Goal: Information Seeking & Learning: Learn about a topic

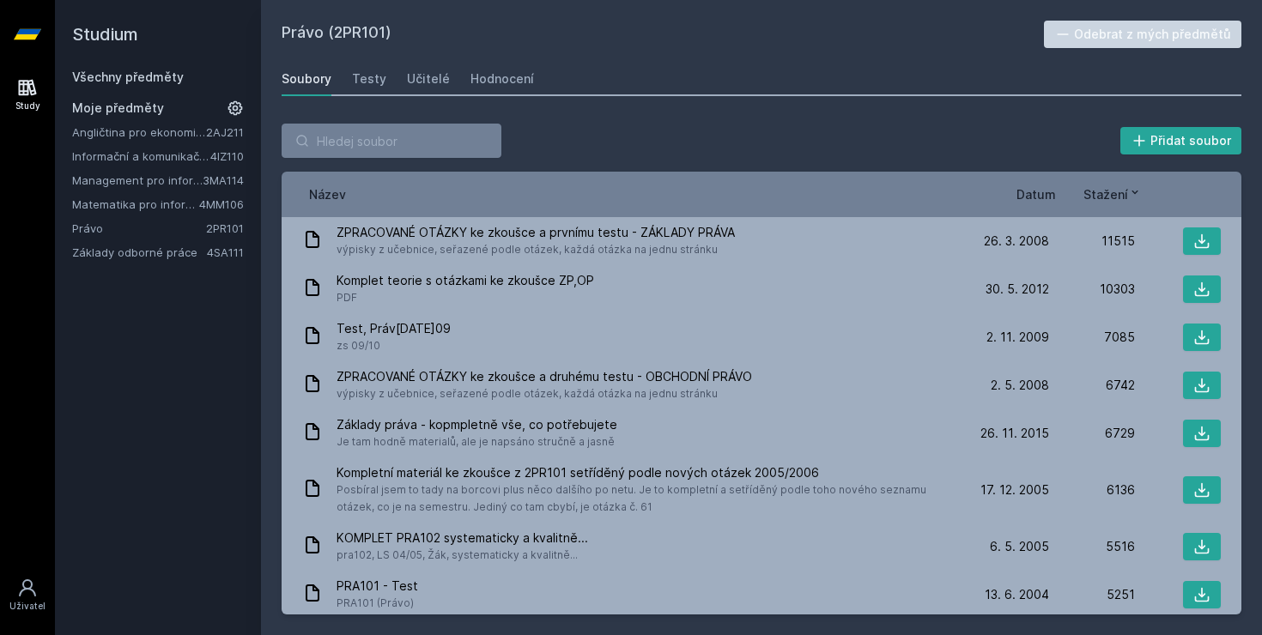
click at [38, 32] on icon at bounding box center [27, 34] width 27 height 10
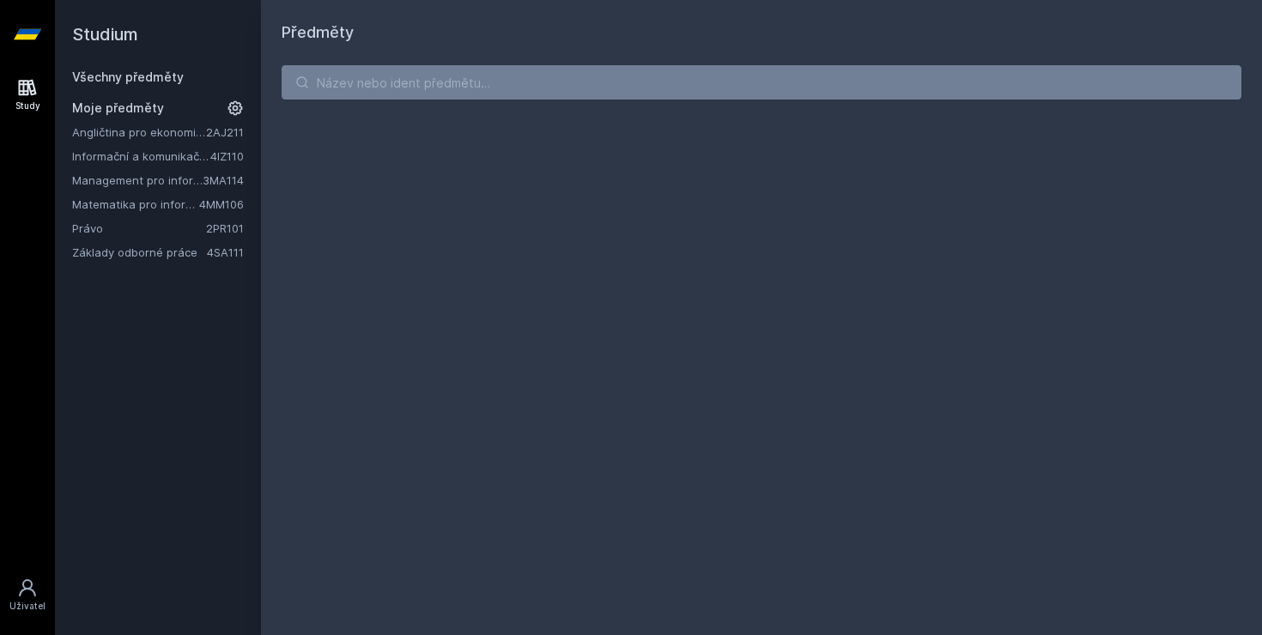
click at [112, 30] on h2 "Studium" at bounding box center [158, 34] width 172 height 69
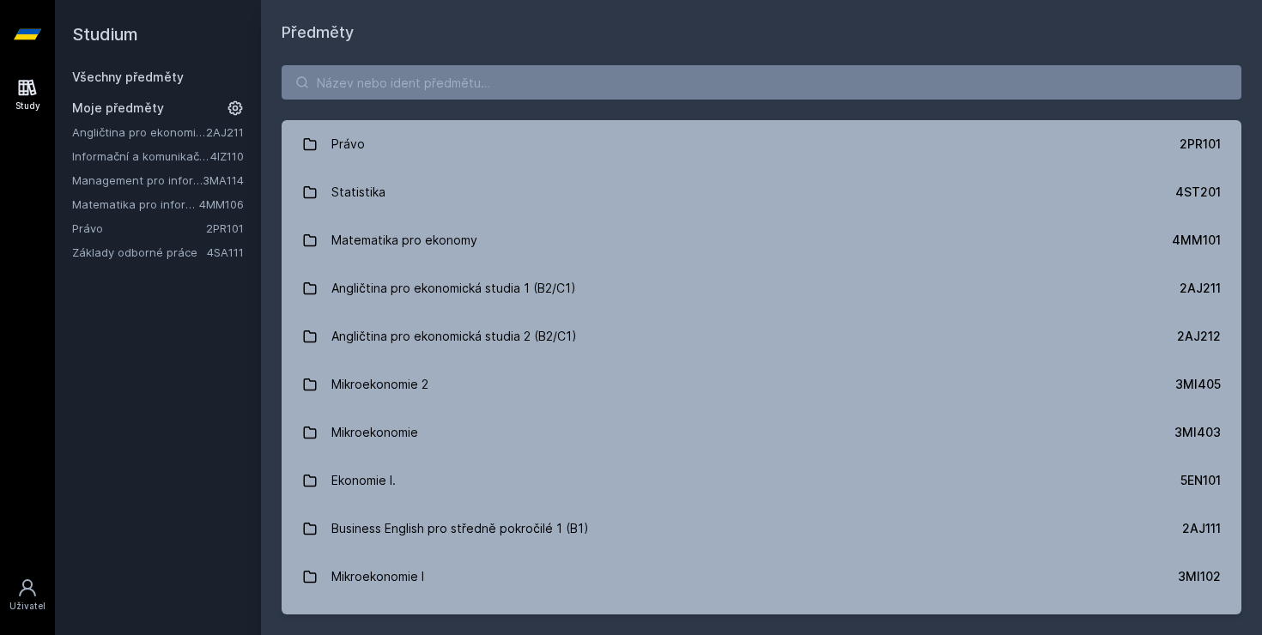
click at [112, 158] on link "Informační a komunikační technologie" at bounding box center [141, 156] width 138 height 17
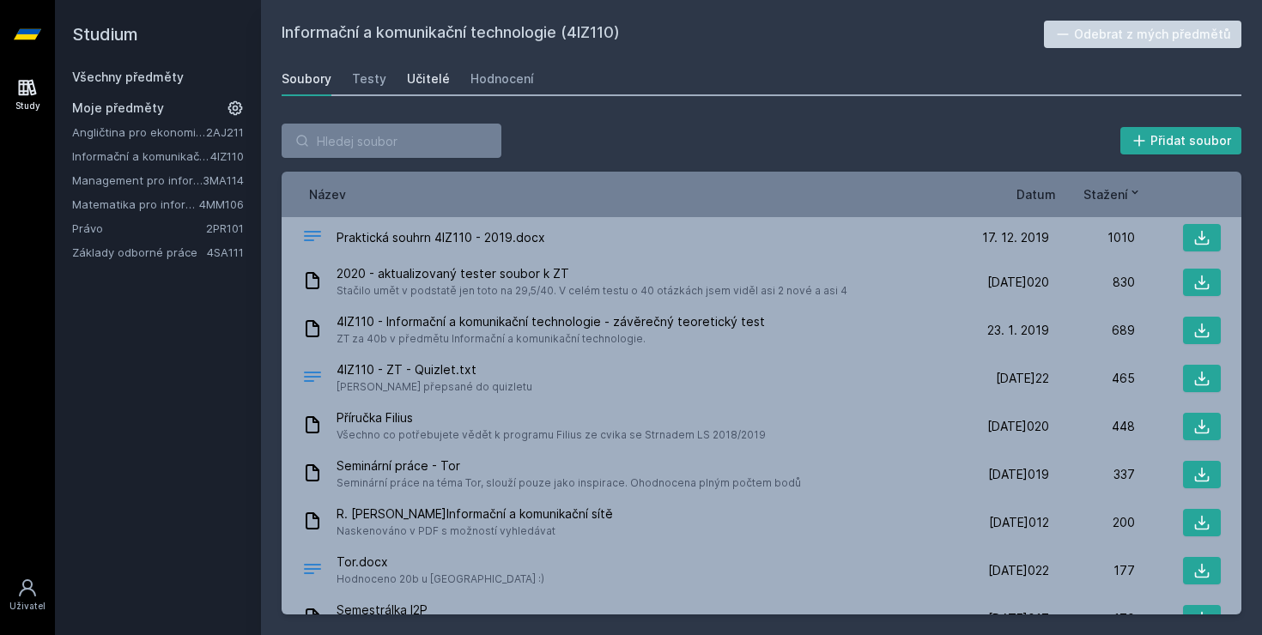
click at [423, 83] on div "Učitelé" at bounding box center [428, 78] width 43 height 17
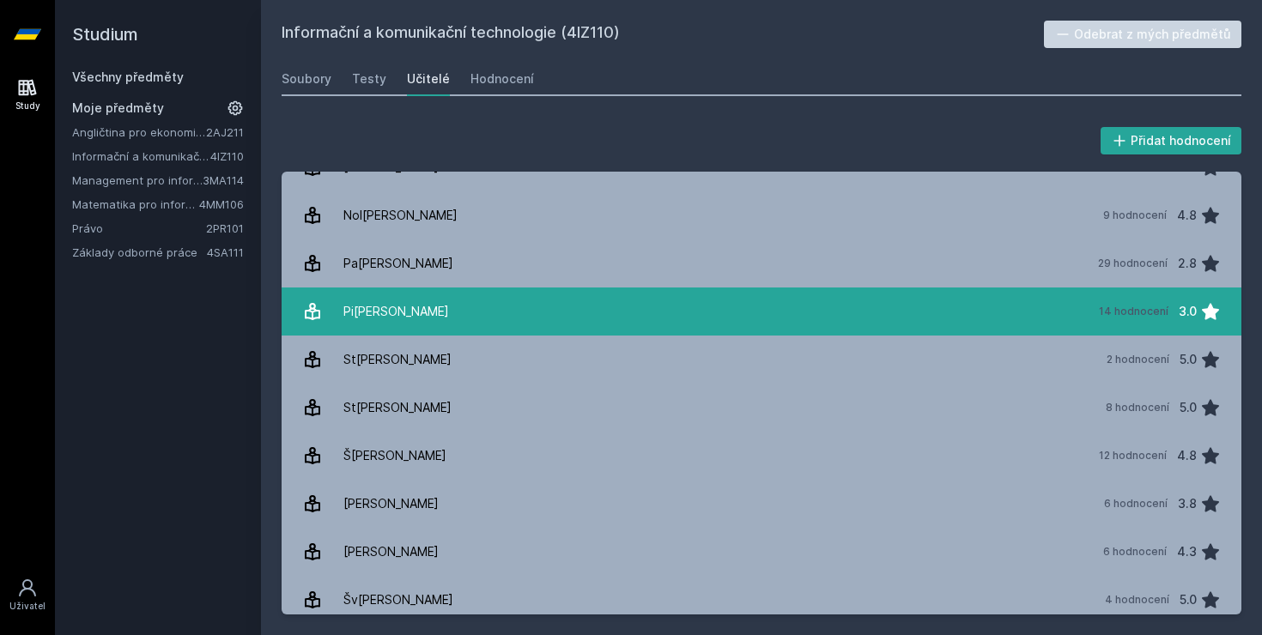
scroll to position [88, 0]
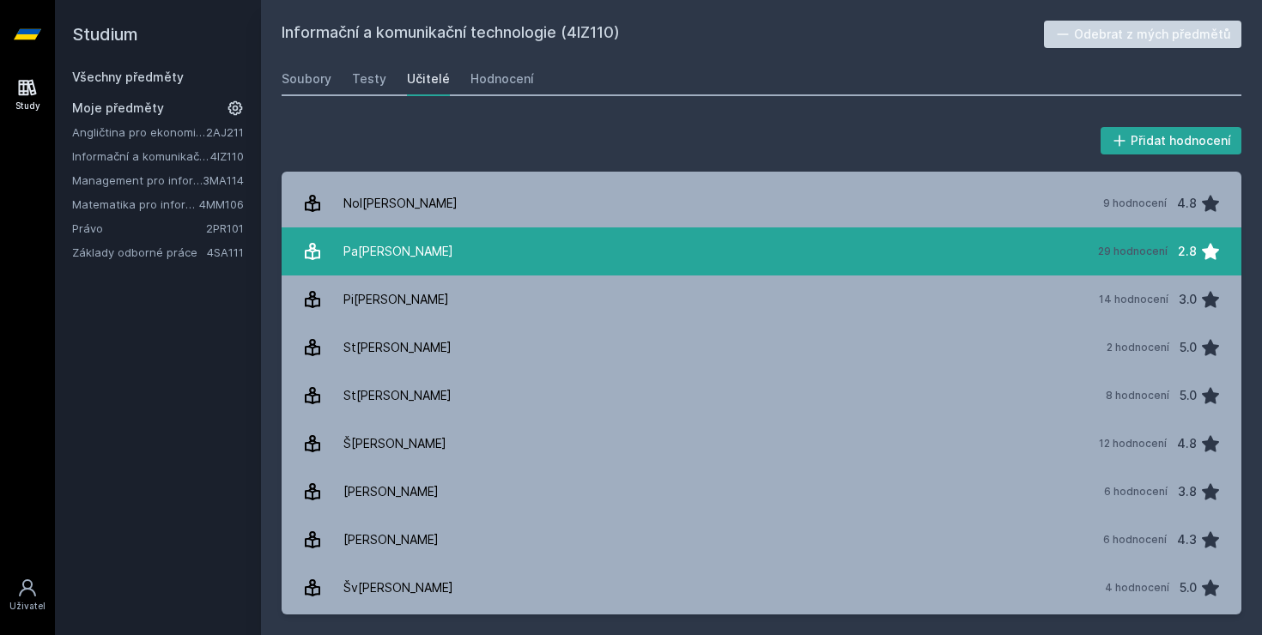
click at [401, 246] on div "Pa[PERSON_NAME]" at bounding box center [398, 251] width 110 height 34
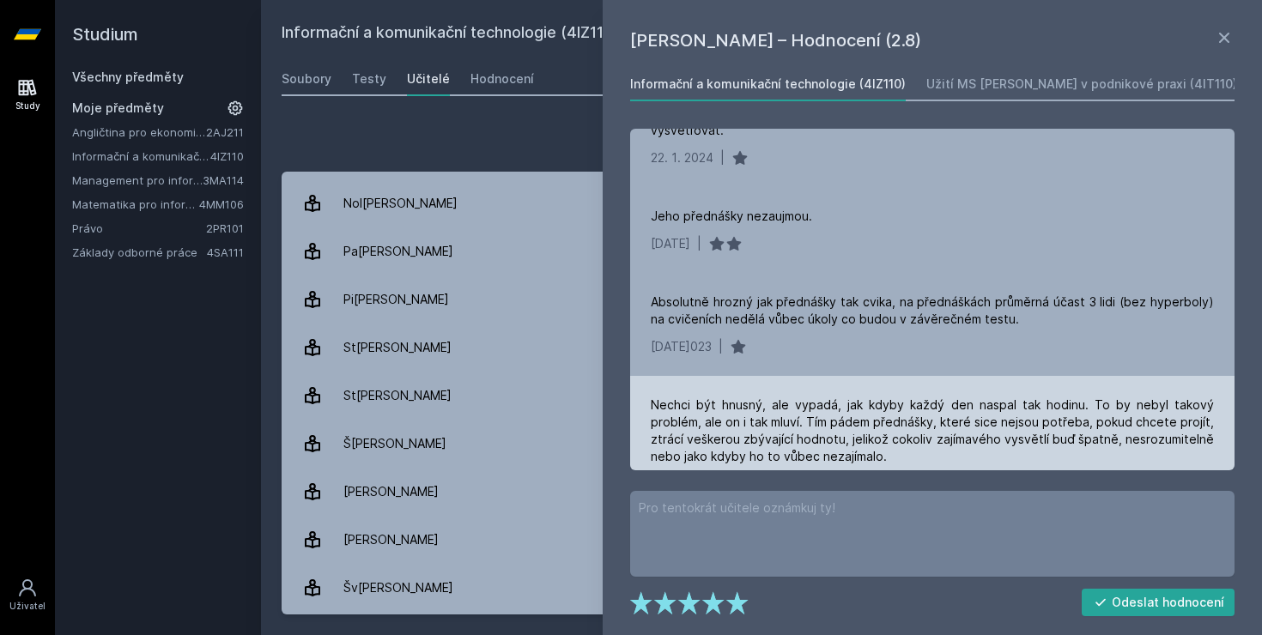
scroll to position [305, 0]
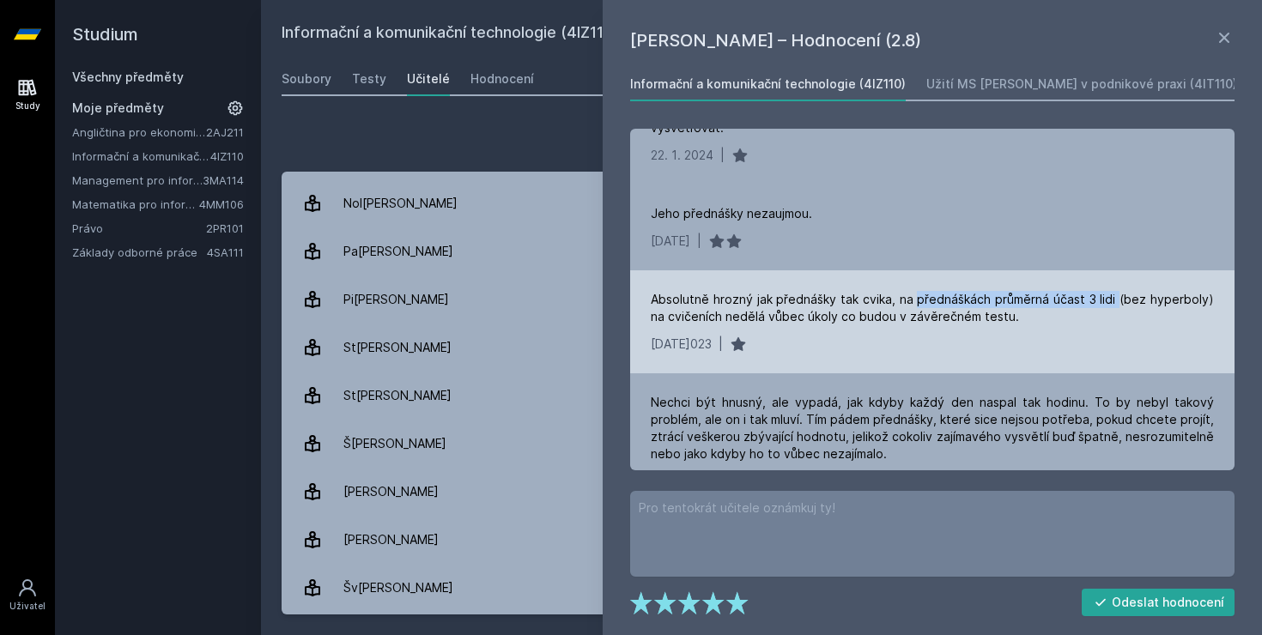
drag, startPoint x: 917, startPoint y: 295, endPoint x: 1123, endPoint y: 306, distance: 206.3
click at [1123, 306] on div "Absolutně hrozný jak přednášky tak cvika, na přednáškách průměrná účast 3 lidi …" at bounding box center [932, 308] width 563 height 34
click at [1044, 337] on div "[DATE]023 |" at bounding box center [932, 344] width 563 height 17
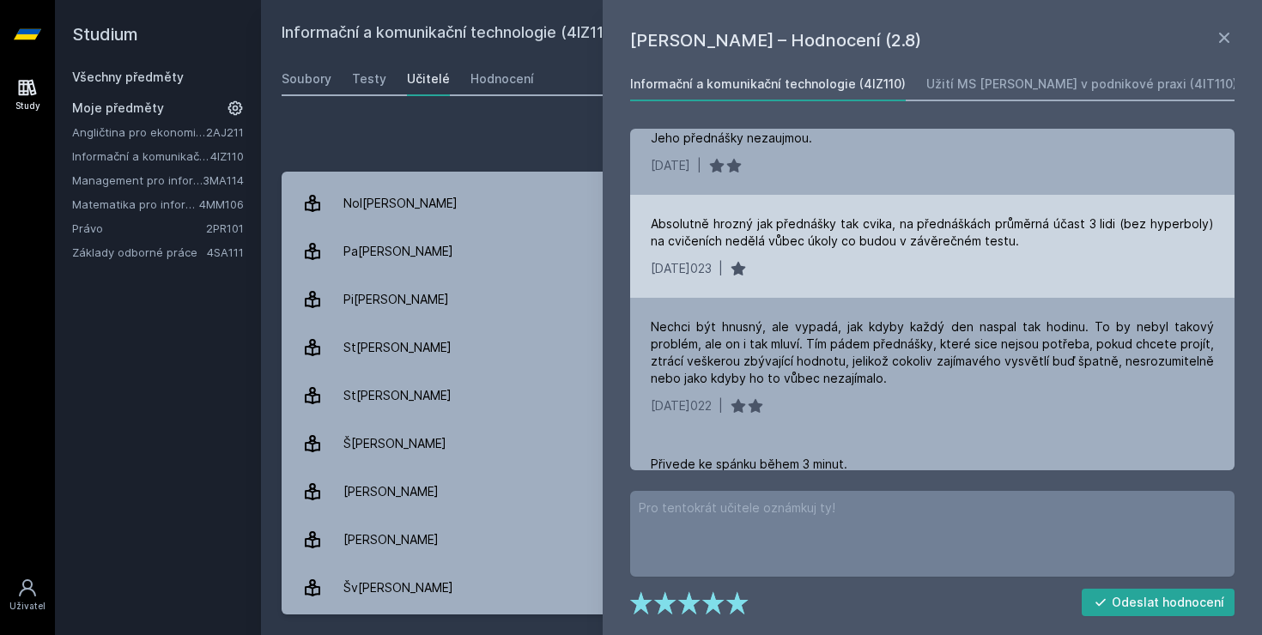
scroll to position [382, 0]
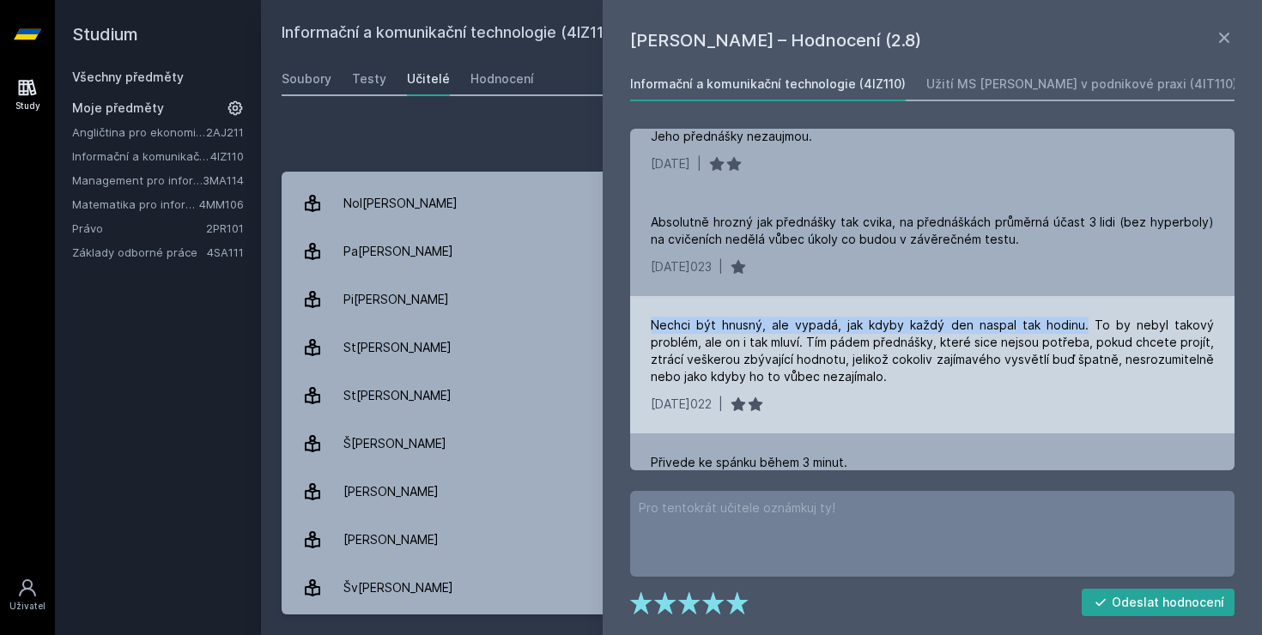
drag, startPoint x: 647, startPoint y: 322, endPoint x: 1090, endPoint y: 326, distance: 443.0
click at [1090, 326] on div "Nechci být hnusný, ale vypadá, jak kdyby každý den naspal tak hodinu. To by neb…" at bounding box center [932, 364] width 604 height 137
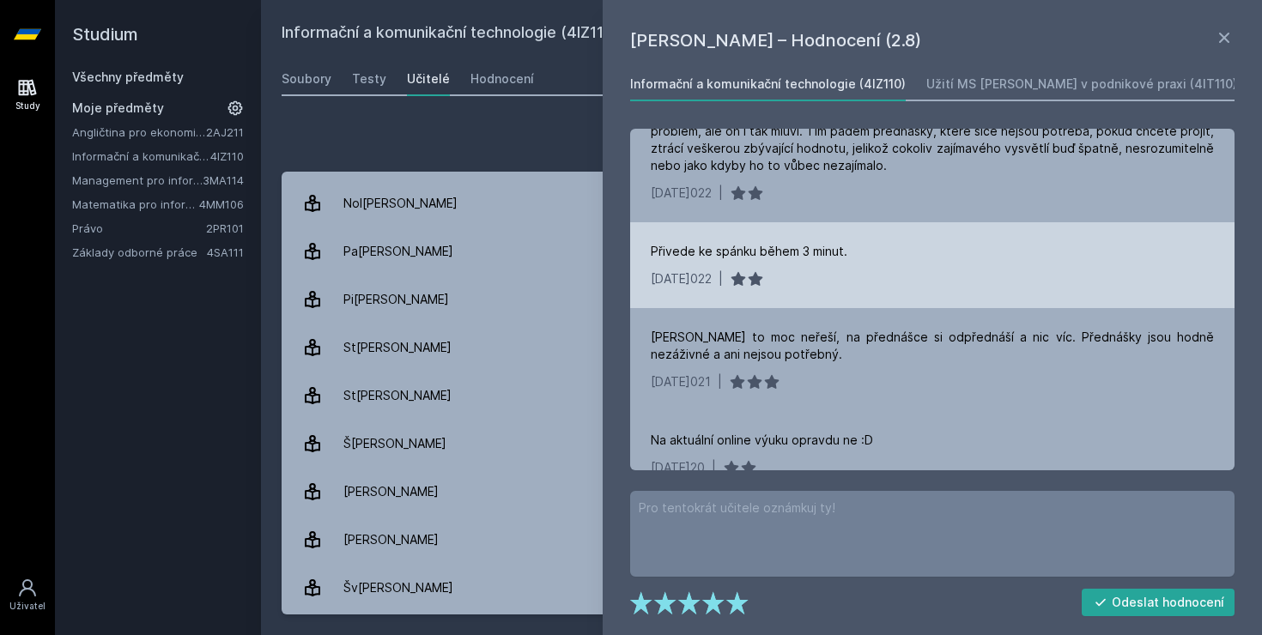
scroll to position [594, 0]
click at [718, 238] on div "Přivede ke spánku během 3 minut. [DATE]22 |" at bounding box center [932, 264] width 604 height 86
click at [717, 242] on div "Přivede ke spánku během 3 minut." at bounding box center [749, 250] width 197 height 17
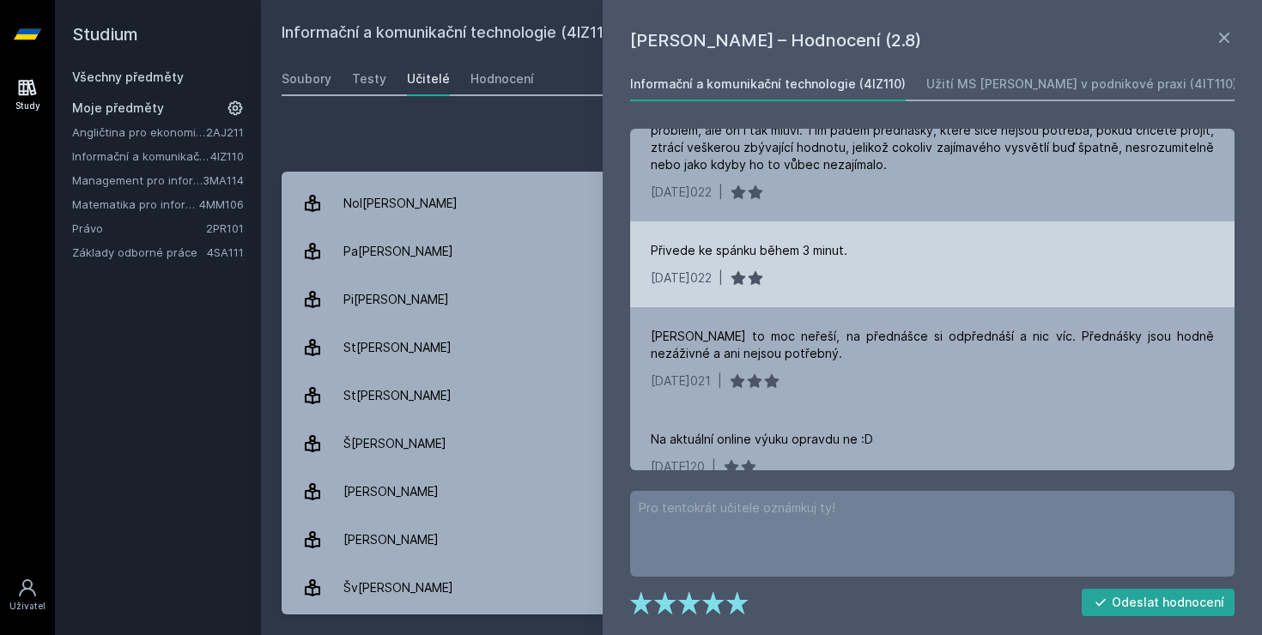
click at [898, 272] on div "[DATE]022 |" at bounding box center [932, 278] width 563 height 17
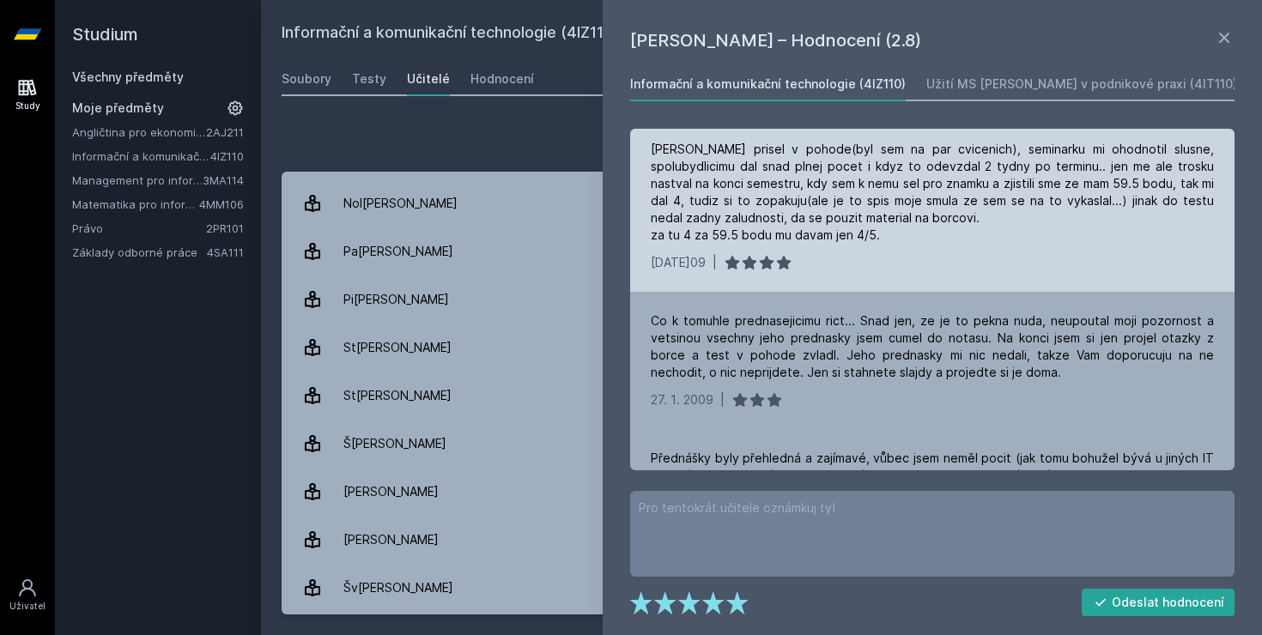
scroll to position [2037, 0]
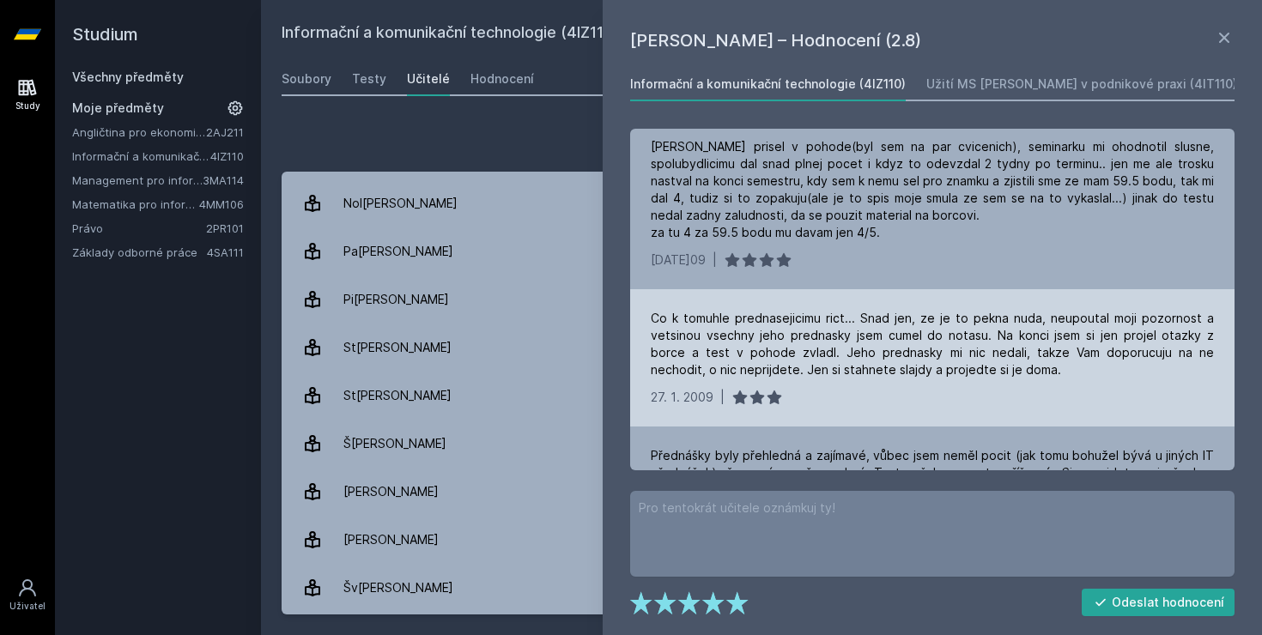
click at [945, 385] on div "Co k tomuhle prednasejicimu rict... Snad jen, ze je to pekna nuda, neupoutal mo…" at bounding box center [932, 357] width 604 height 137
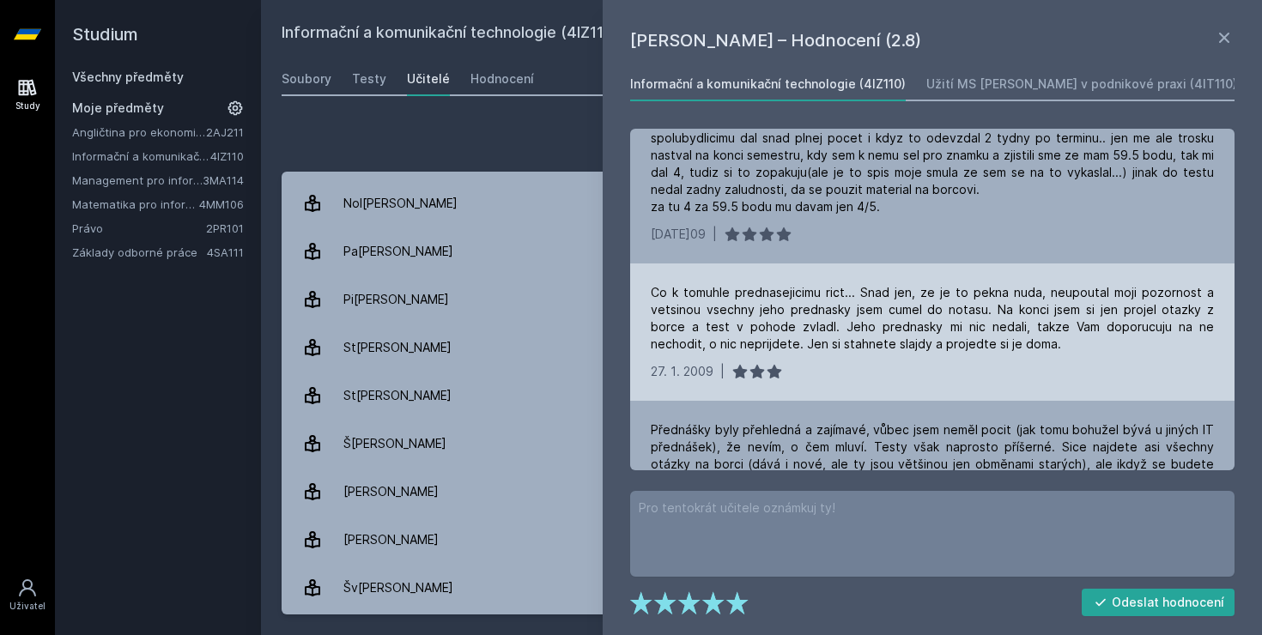
scroll to position [2066, 0]
click at [937, 351] on div "Co k tomuhle prednasejicimu rict... Snad jen, ze je to pekna nuda, neupoutal mo…" at bounding box center [932, 328] width 604 height 137
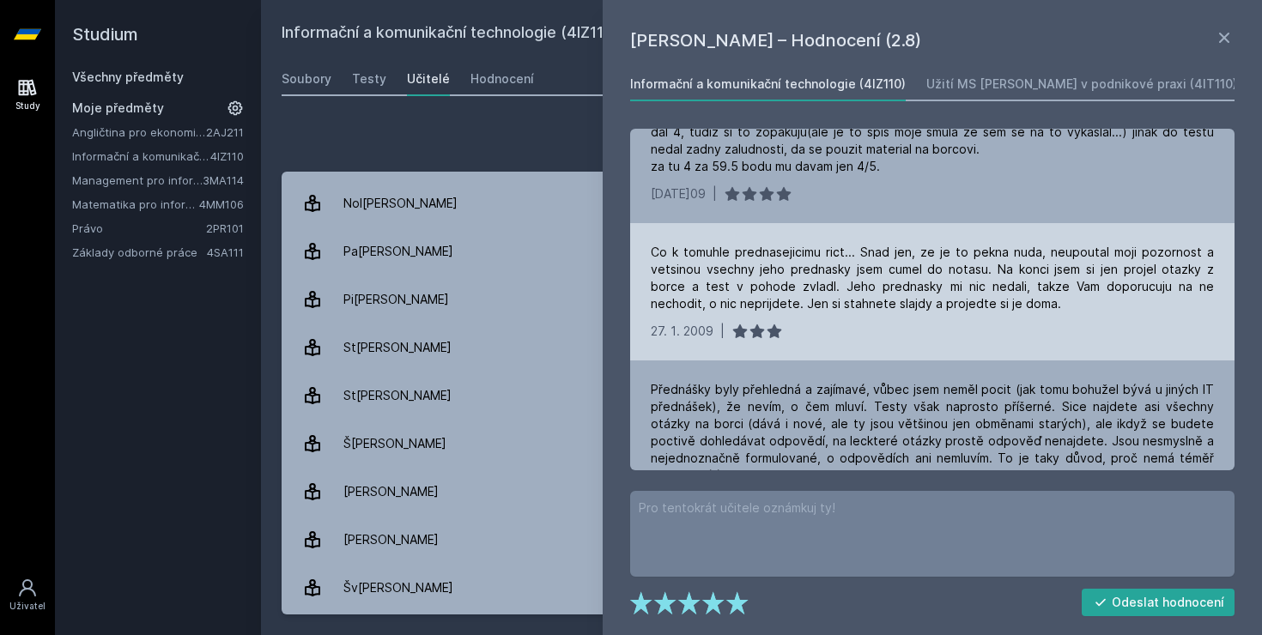
scroll to position [2101, 0]
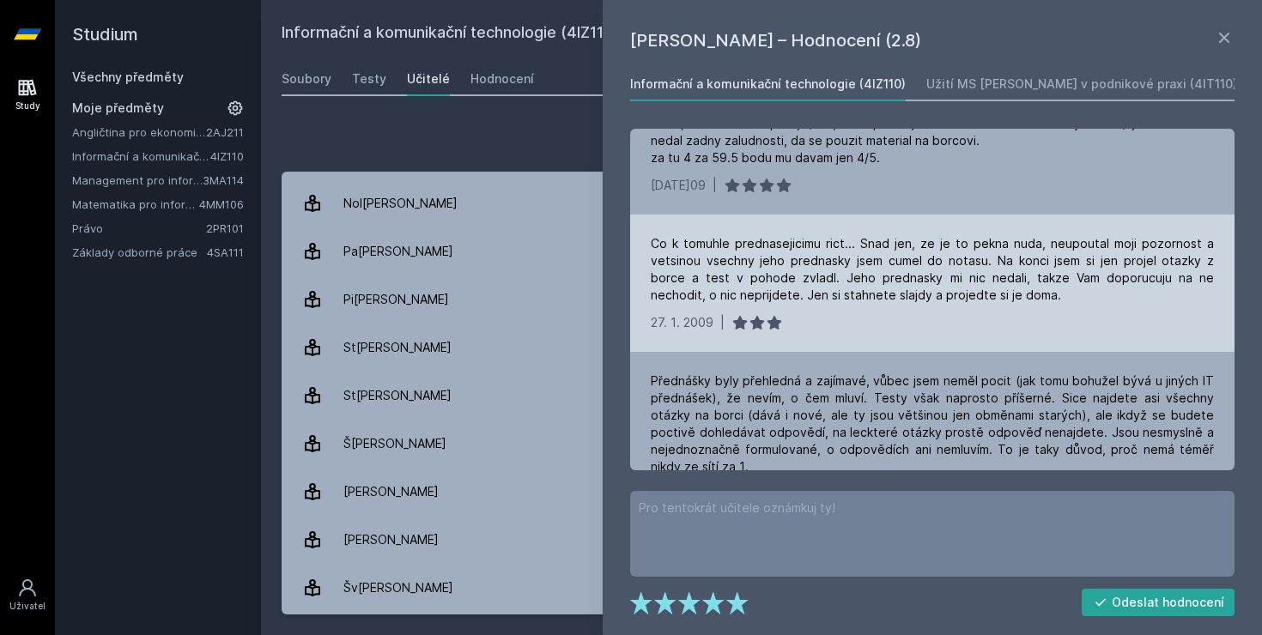
click at [1013, 312] on div "Co k tomuhle prednasejicimu rict... Snad jen, ze je to pekna nuda, neupoutal mo…" at bounding box center [932, 283] width 604 height 137
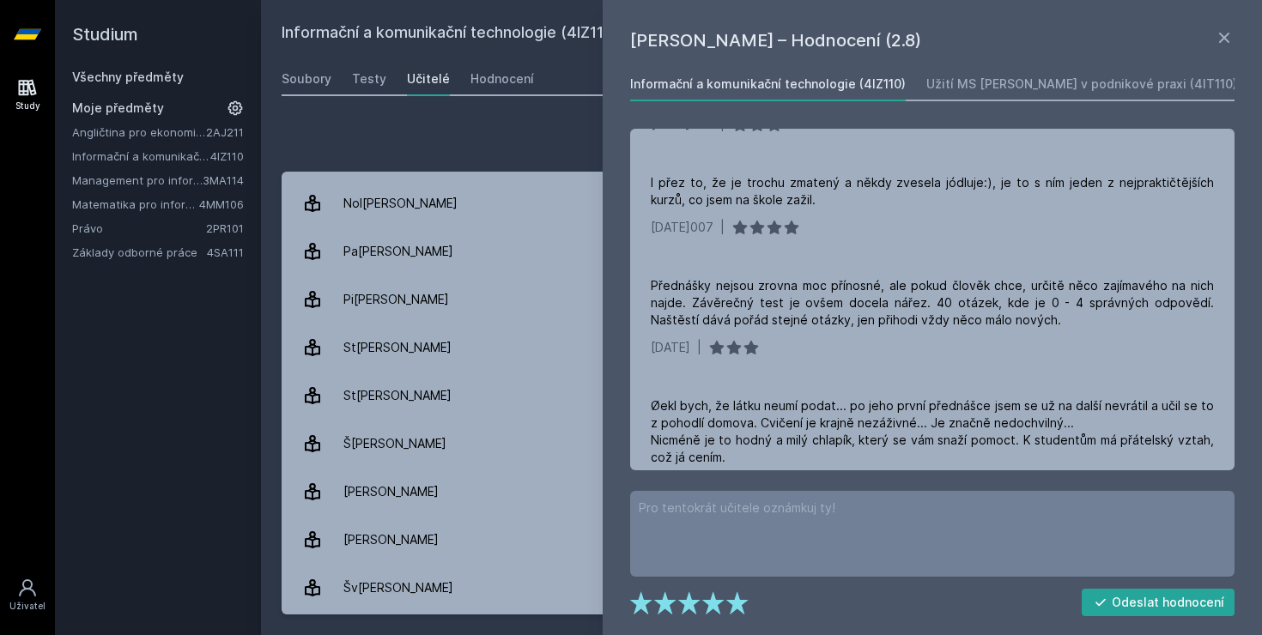
scroll to position [3450, 0]
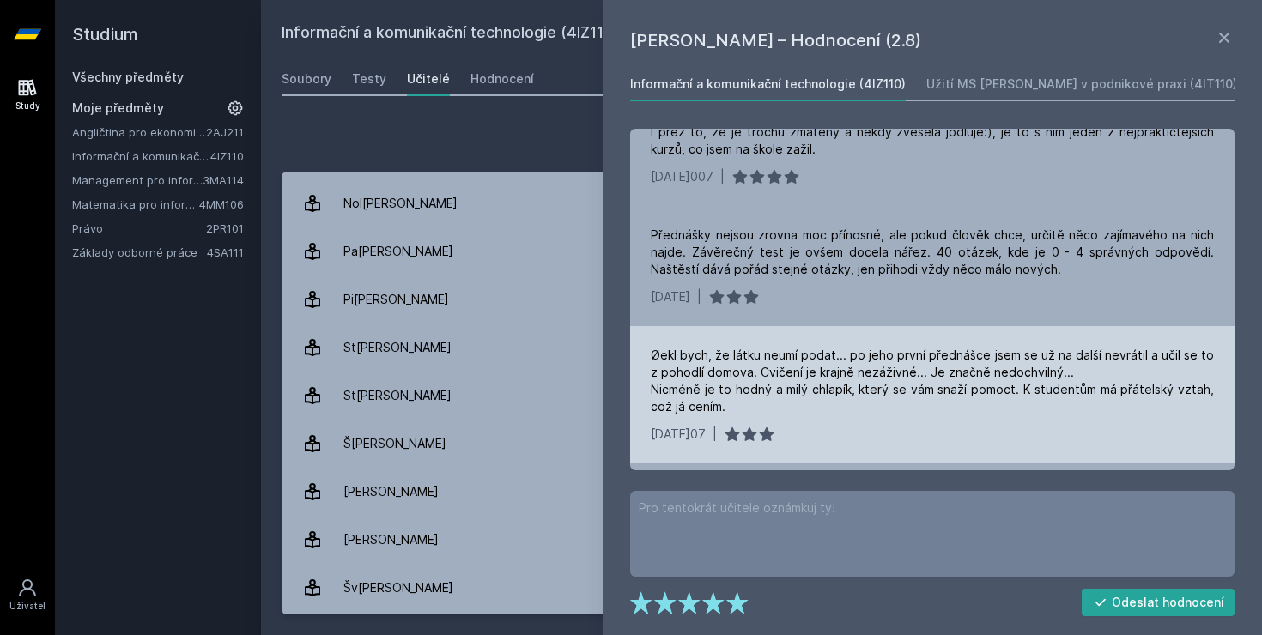
click at [915, 379] on div "Øekl bych, že látku neumí podat... po jeho první přednášce jsem se už na další …" at bounding box center [932, 381] width 563 height 69
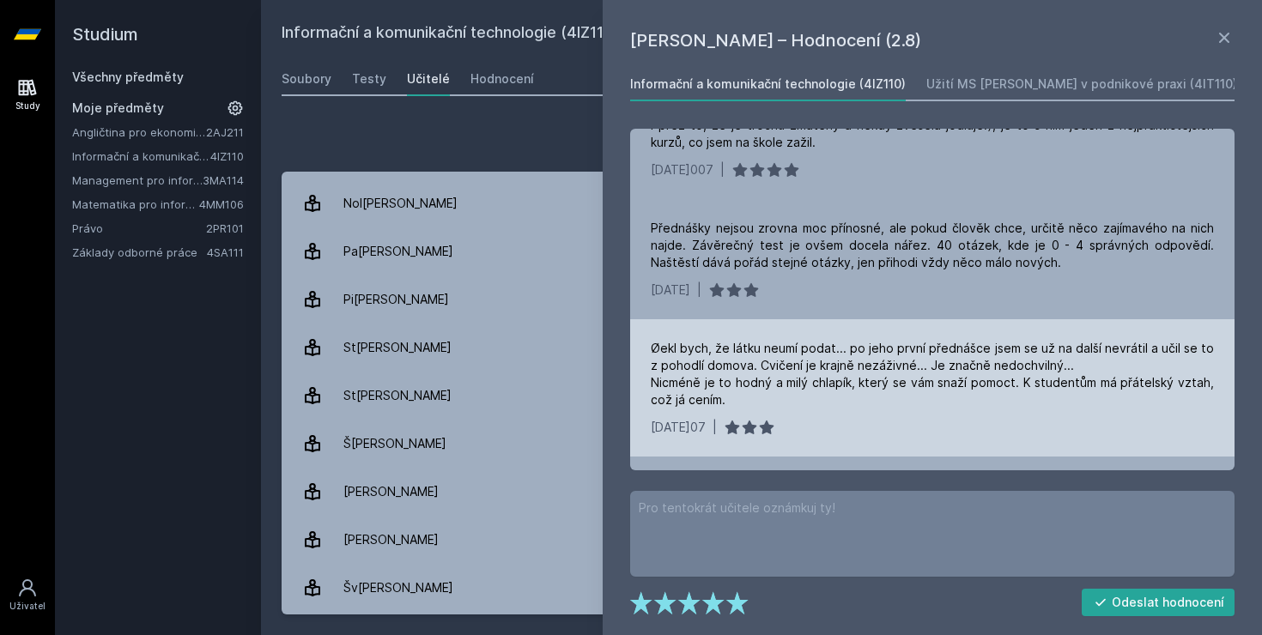
click at [915, 379] on div "Øekl bych, že látku neumí podat... po jeho první přednášce jsem se už na další …" at bounding box center [932, 387] width 604 height 137
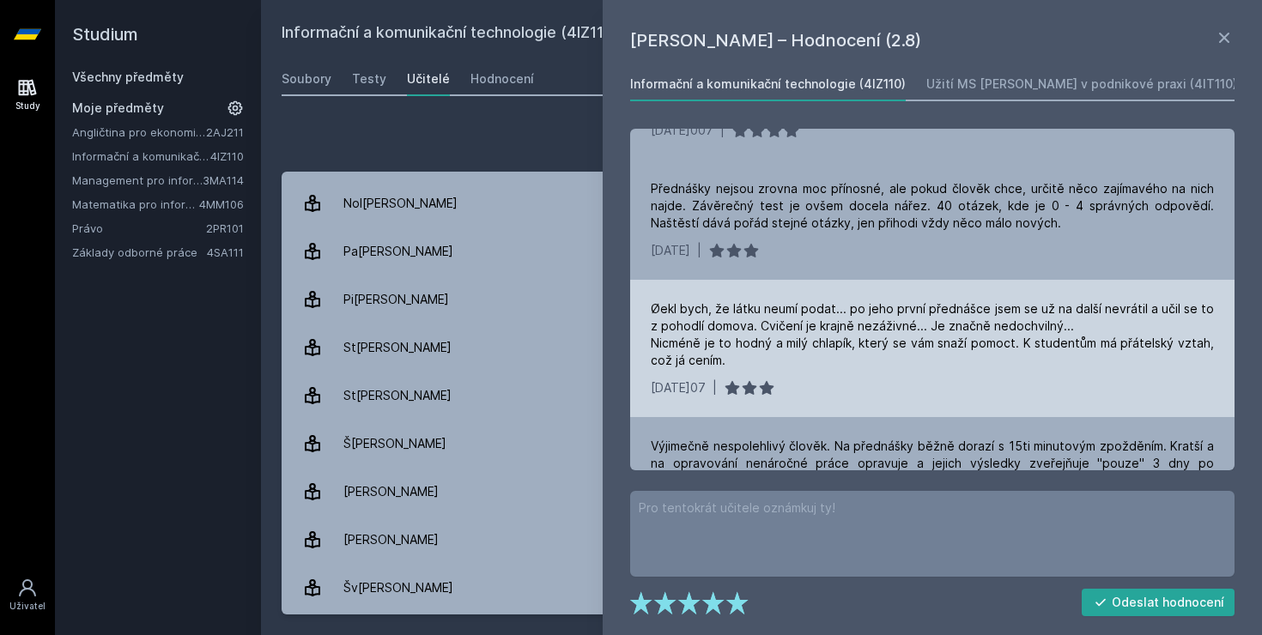
click at [915, 379] on div "Øekl bych, že látku neumí podat... po jeho první přednášce jsem se už na další …" at bounding box center [932, 348] width 604 height 137
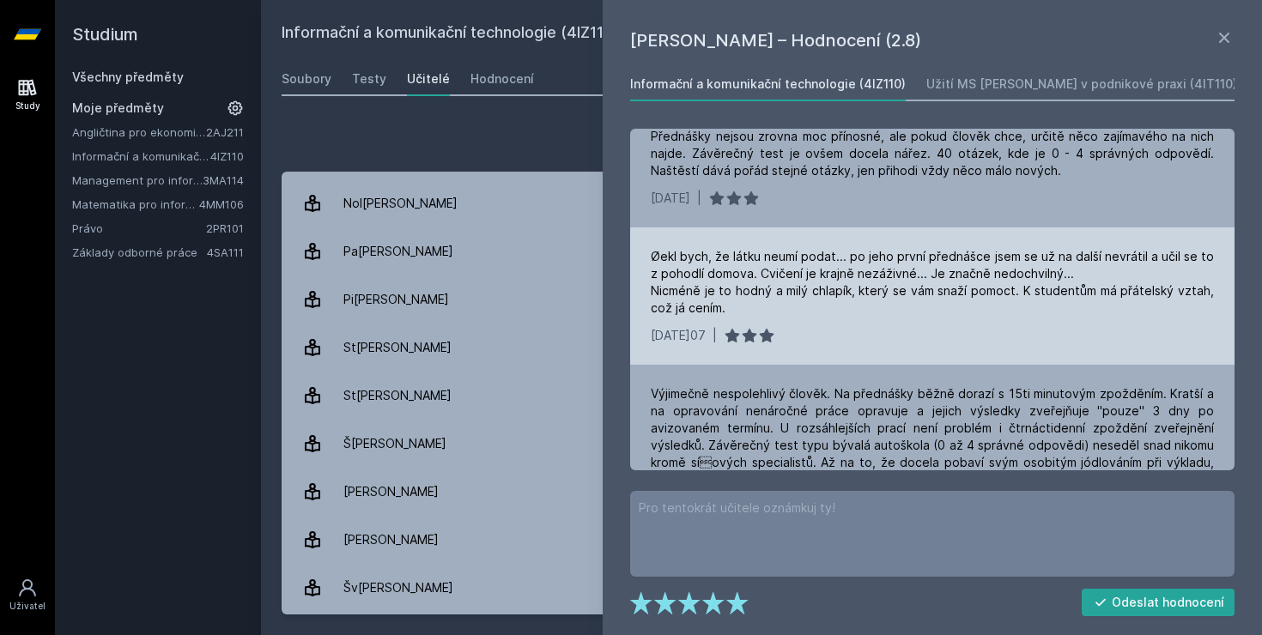
click at [915, 385] on div "Výjimečně nespolehlivý člověk. Na přednášky běžně dorazí s 15ti minutovým zpožd…" at bounding box center [932, 445] width 563 height 120
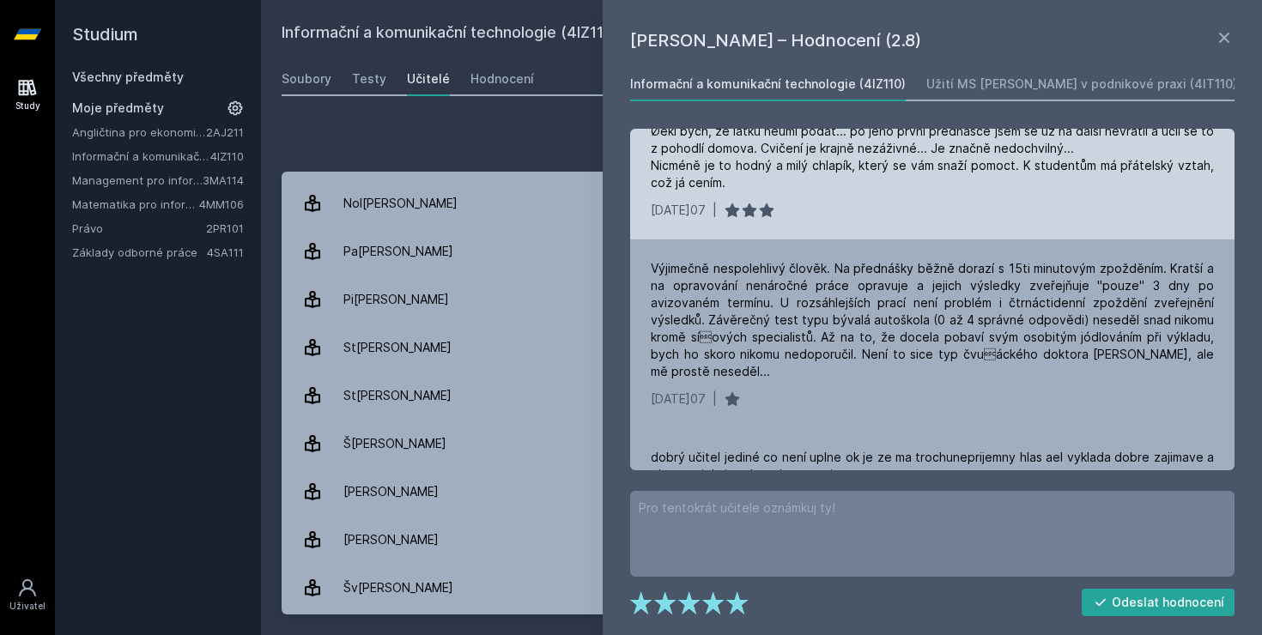
scroll to position [3727, 0]
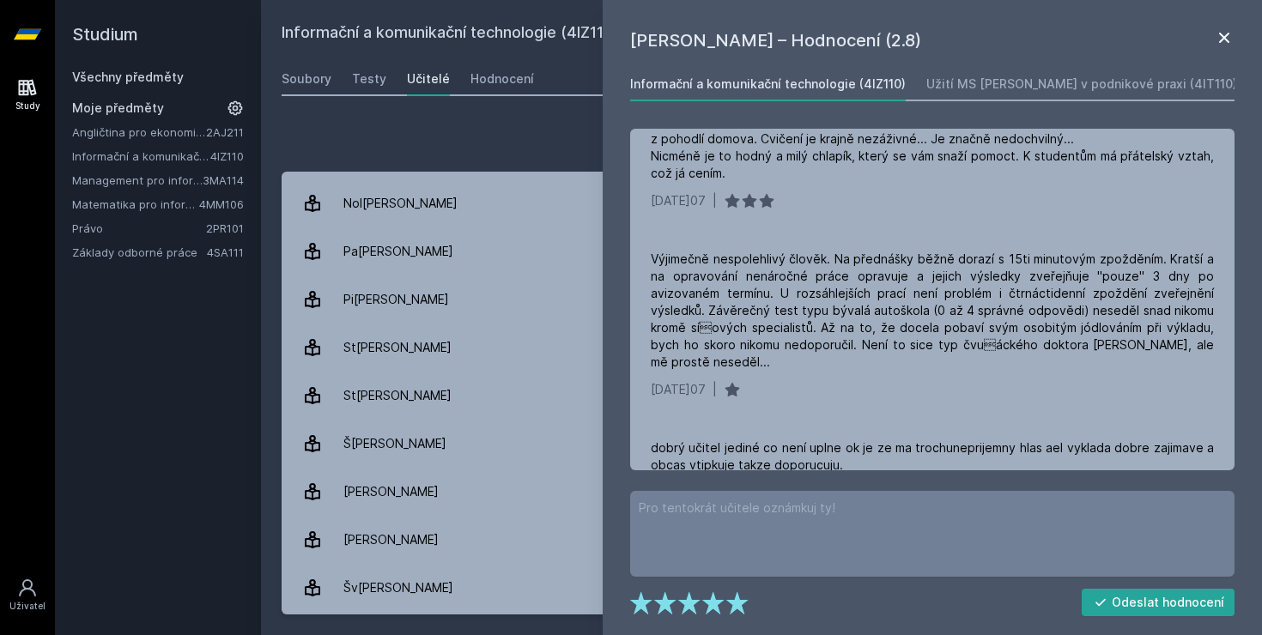
drag, startPoint x: 1228, startPoint y: 36, endPoint x: 1025, endPoint y: 89, distance: 210.3
click at [1024, 88] on div "Užití MS [PERSON_NAME] v podnikové praxi (4IT110)" at bounding box center [1081, 84] width 311 height 17
click at [1019, 92] on div "Užití MS [PERSON_NAME] v podnikové praxi (4IT110)" at bounding box center [1081, 84] width 311 height 17
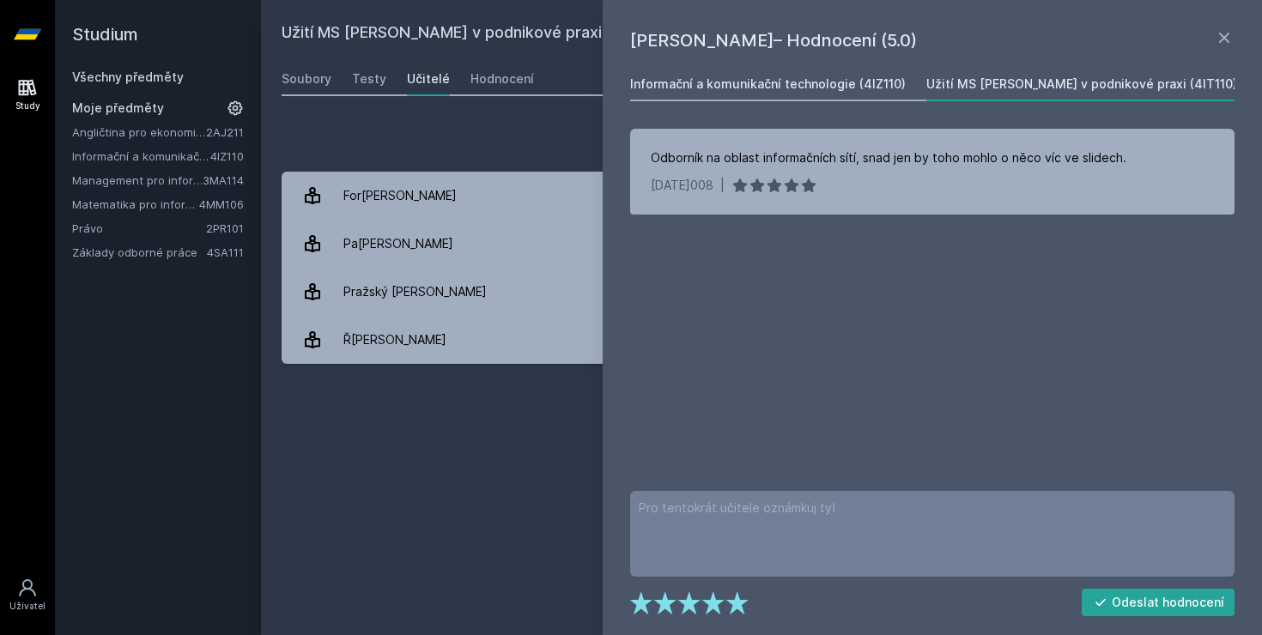
click at [827, 84] on div "Informační a komunikační technologie (4IZ110)" at bounding box center [768, 84] width 276 height 17
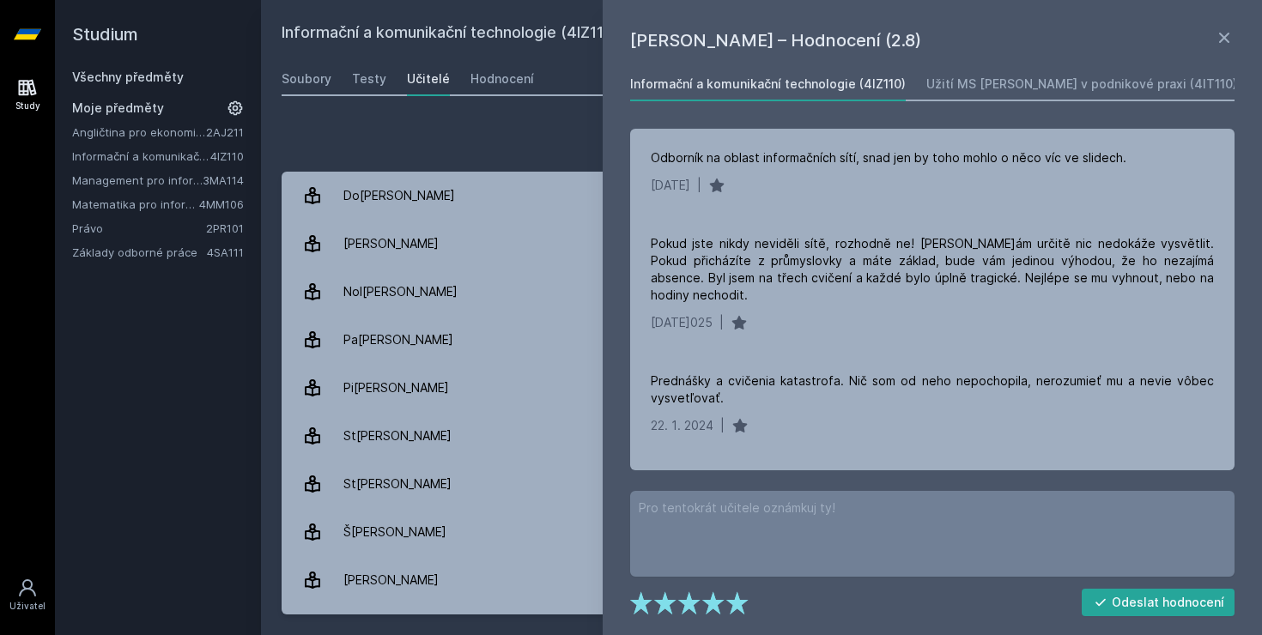
click at [1239, 39] on div "[PERSON_NAME] – Hodnocení (2.8) Informační a komunikační technologie (4IZ110) U…" at bounding box center [932, 317] width 659 height 635
click at [1229, 39] on icon at bounding box center [1224, 37] width 21 height 21
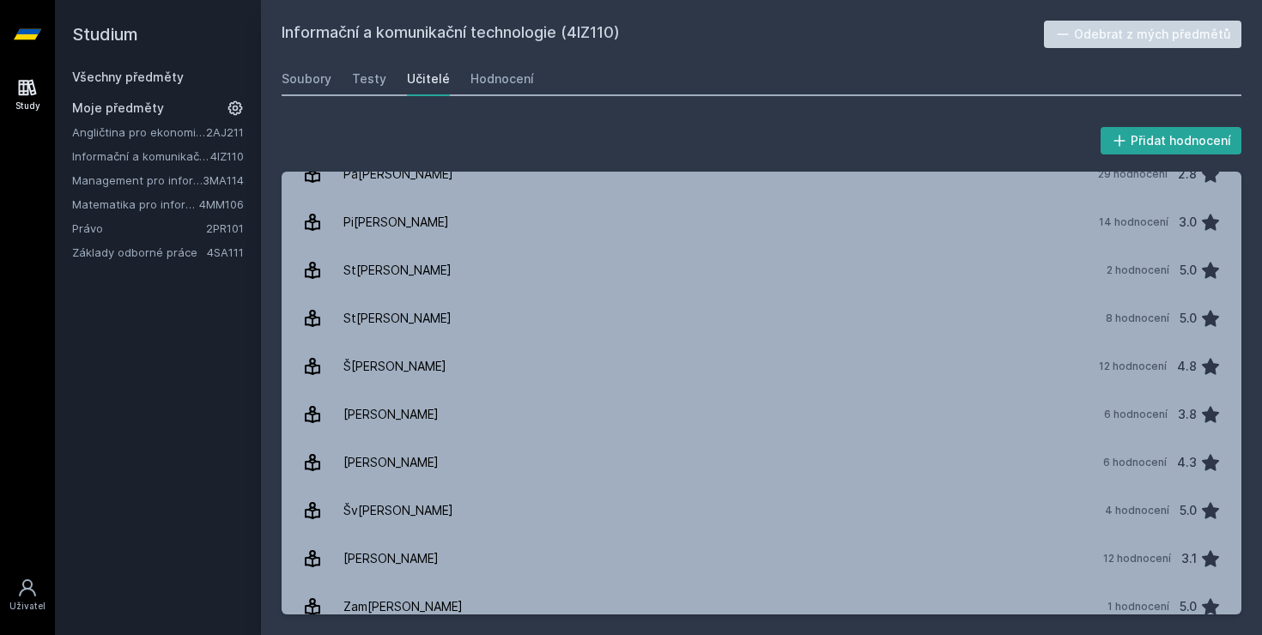
scroll to position [167, 0]
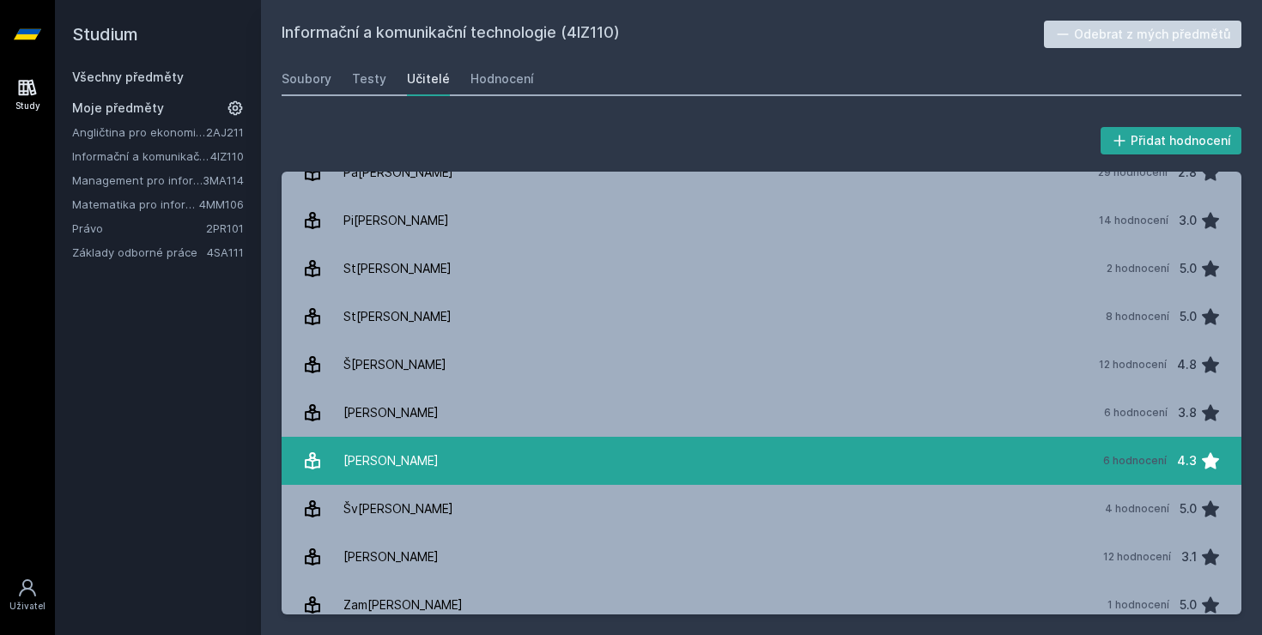
click at [426, 458] on link "[PERSON_NAME] 6 hodnocení 4.3" at bounding box center [762, 461] width 960 height 48
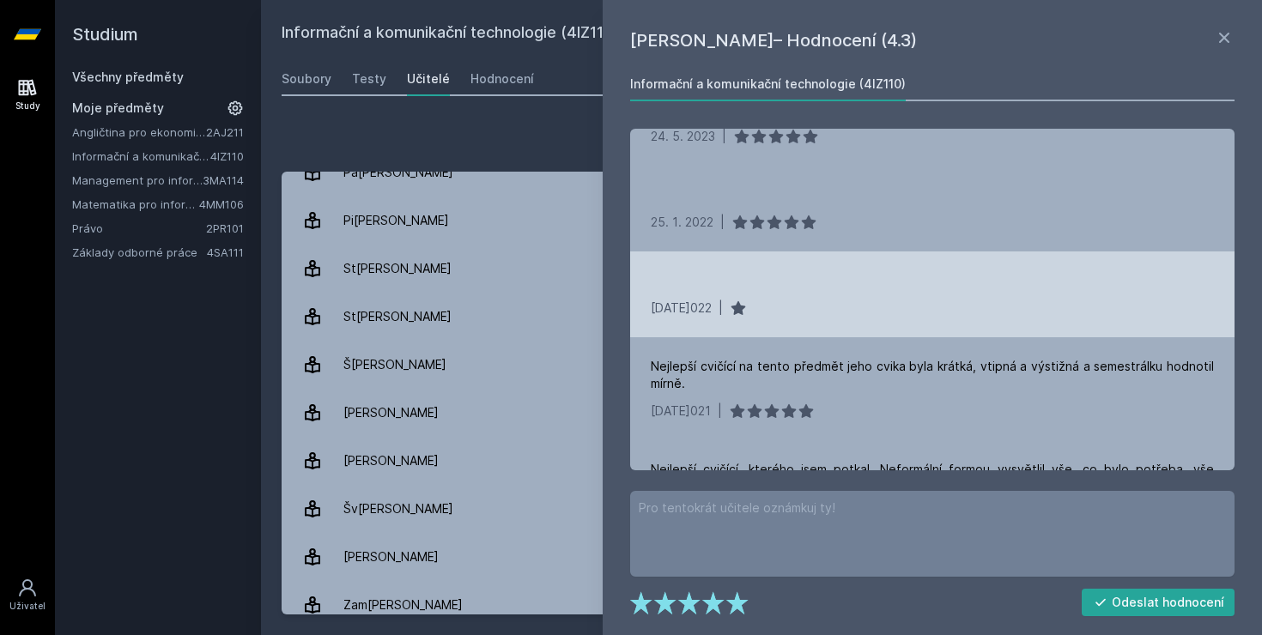
scroll to position [328, 0]
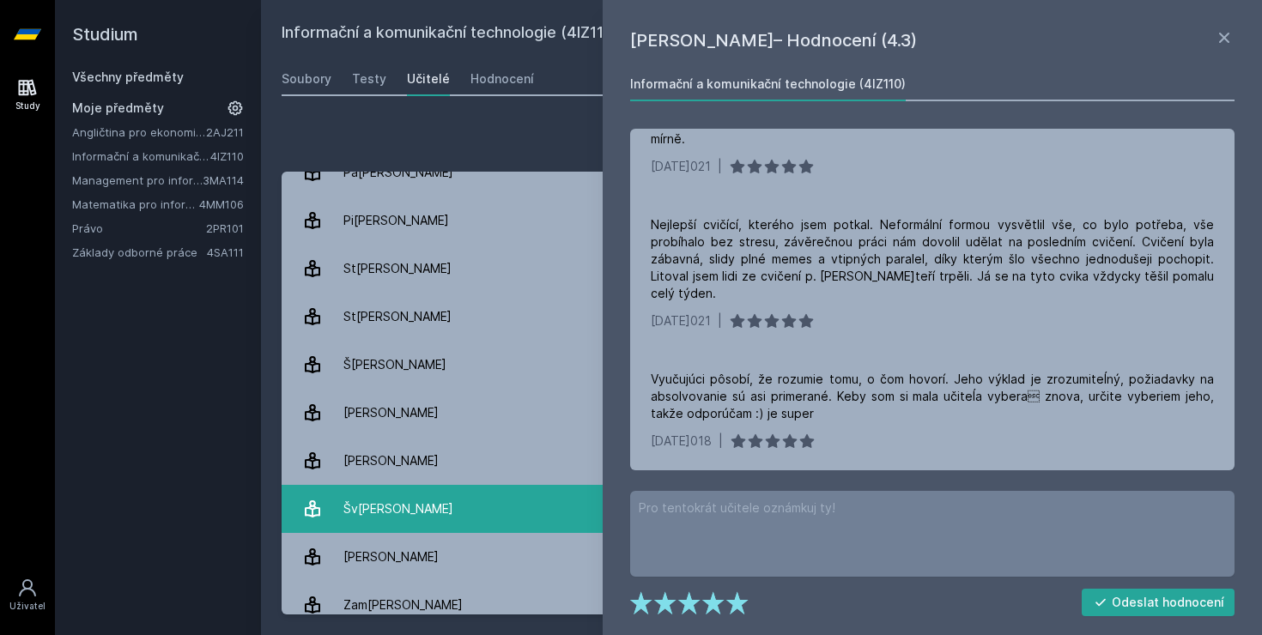
click at [437, 512] on link "[PERSON_NAME] 4 hodnocení 5.0" at bounding box center [762, 509] width 960 height 48
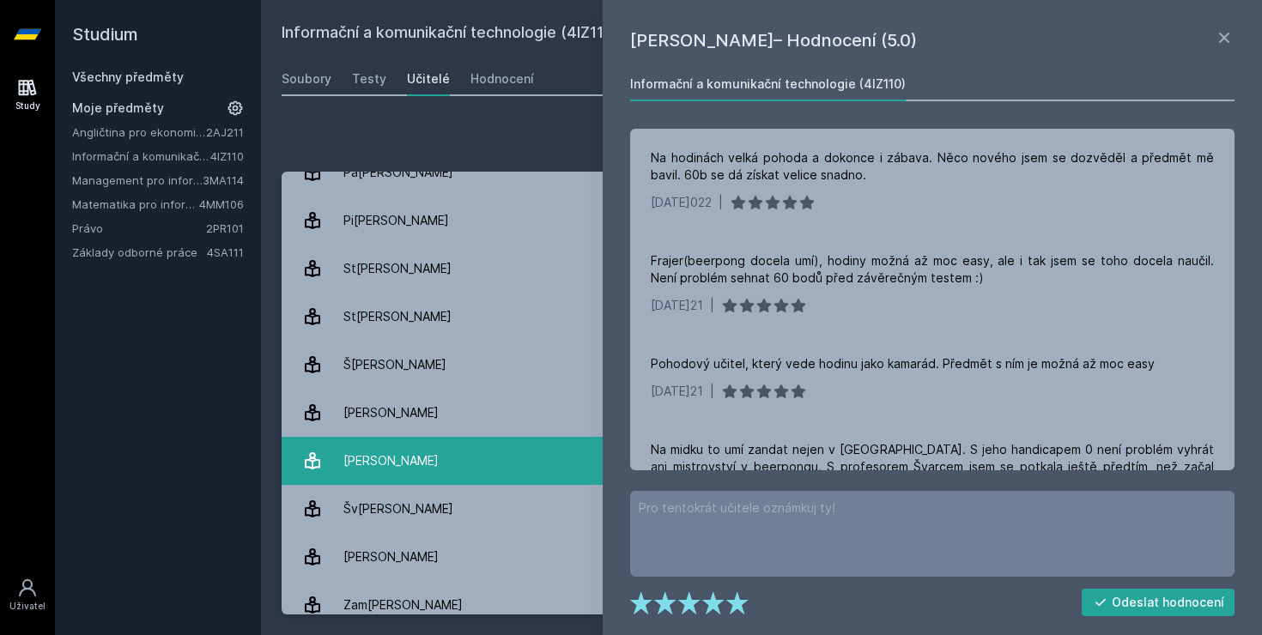
scroll to position [225, 0]
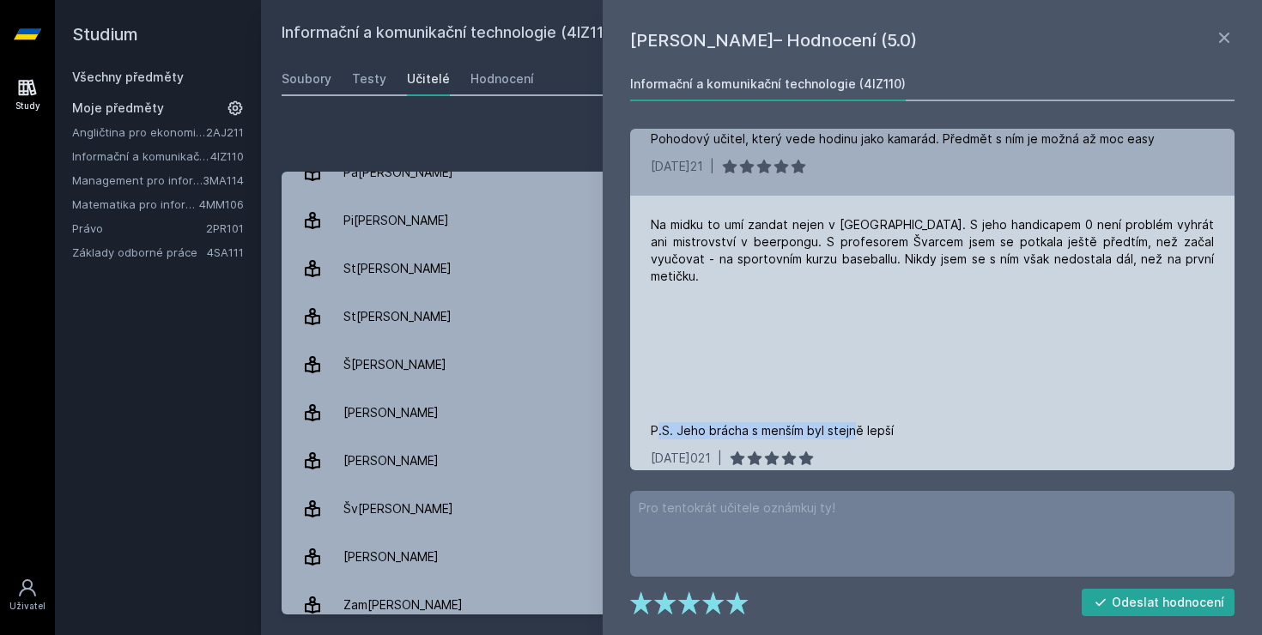
drag, startPoint x: 698, startPoint y: 415, endPoint x: 900, endPoint y: 415, distance: 201.7
click at [900, 415] on div "Na midku to umí zandat nejen v [GEOGRAPHIC_DATA]. S jeho handicapem 0 není prob…" at bounding box center [932, 327] width 563 height 223
click at [900, 411] on div "Na midku to umí zandat nejen v [GEOGRAPHIC_DATA]. S jeho handicapem 0 není prob…" at bounding box center [932, 327] width 563 height 223
drag, startPoint x: 900, startPoint y: 414, endPoint x: 639, endPoint y: 418, distance: 261.0
click at [638, 417] on div "Na midku to umí zandat nejen v [GEOGRAPHIC_DATA]. S jeho handicapem 0 není prob…" at bounding box center [932, 342] width 604 height 292
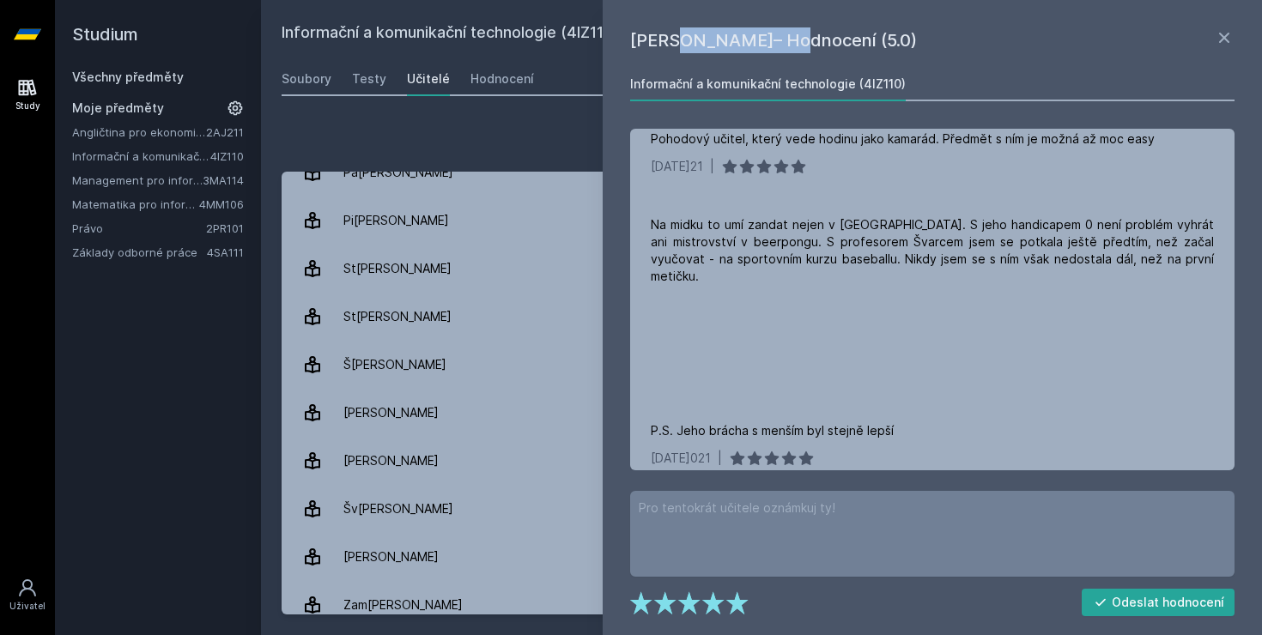
drag, startPoint x: 628, startPoint y: 32, endPoint x: 742, endPoint y: 35, distance: 113.4
click at [742, 35] on div "[PERSON_NAME] – Hodnocení (5.0) Informační a komunikační technologie (4IZ110) N…" at bounding box center [932, 317] width 659 height 635
click at [730, 39] on h1 "[PERSON_NAME]– Hodnocení (5.0)" at bounding box center [922, 40] width 584 height 26
click at [697, 46] on h1 "[PERSON_NAME]– Hodnocení (5.0)" at bounding box center [922, 40] width 584 height 26
click at [1228, 43] on icon at bounding box center [1224, 37] width 21 height 21
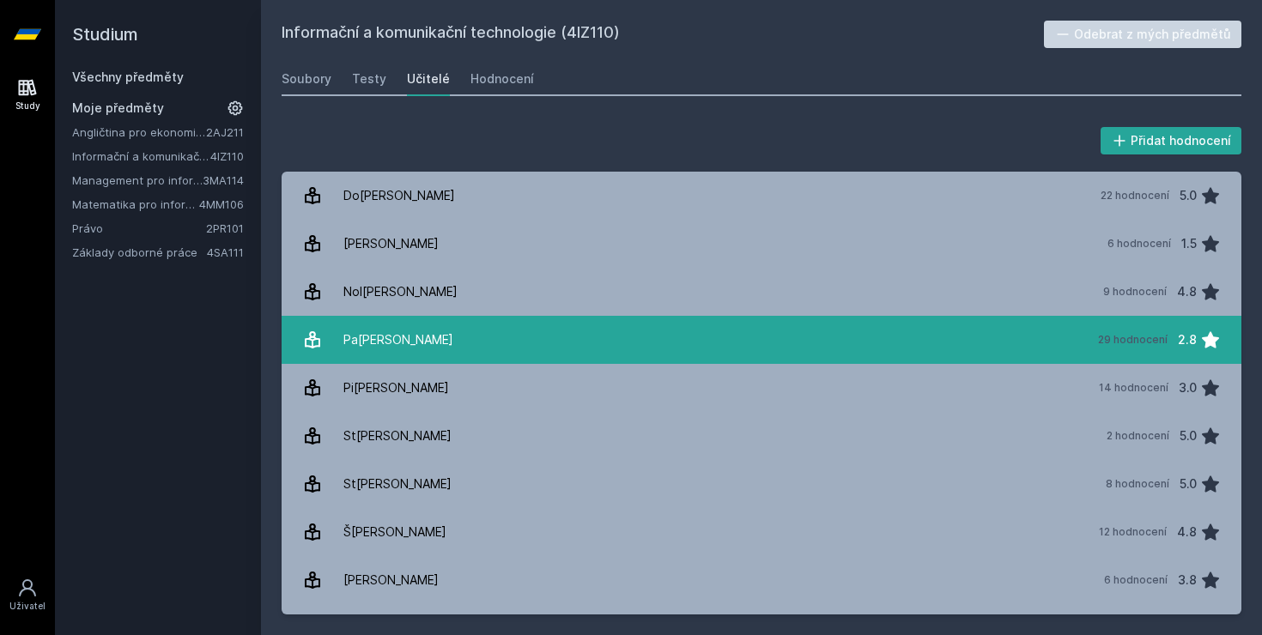
scroll to position [182, 0]
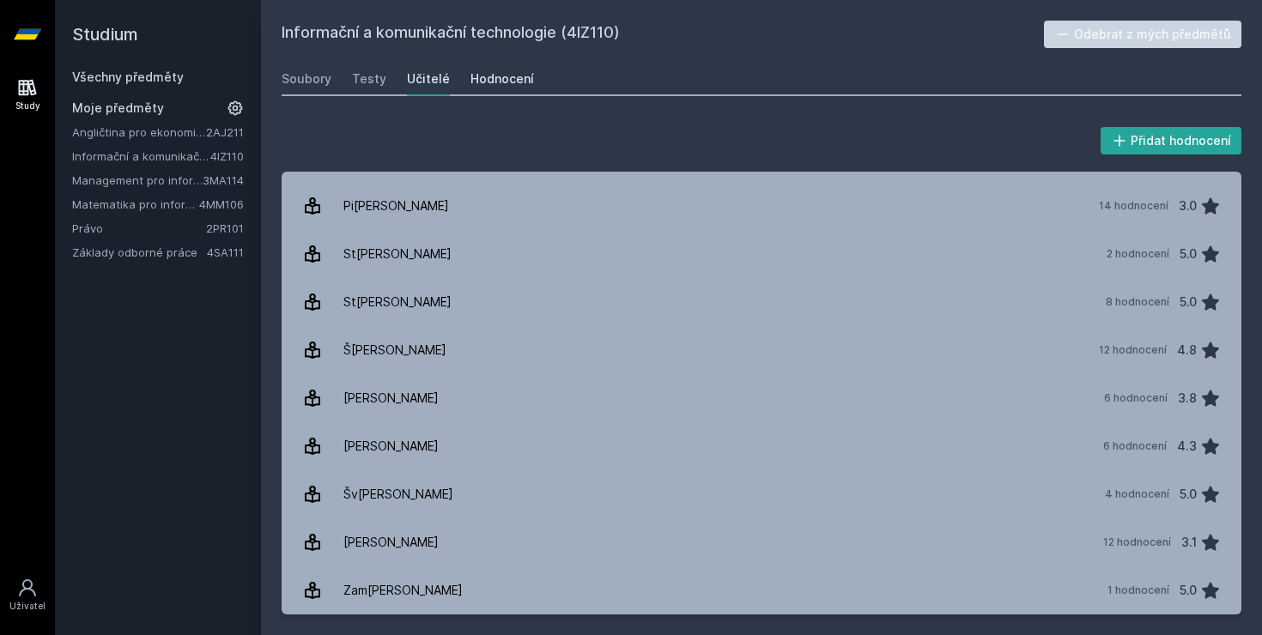
click at [484, 92] on link "Hodnocení" at bounding box center [502, 79] width 64 height 34
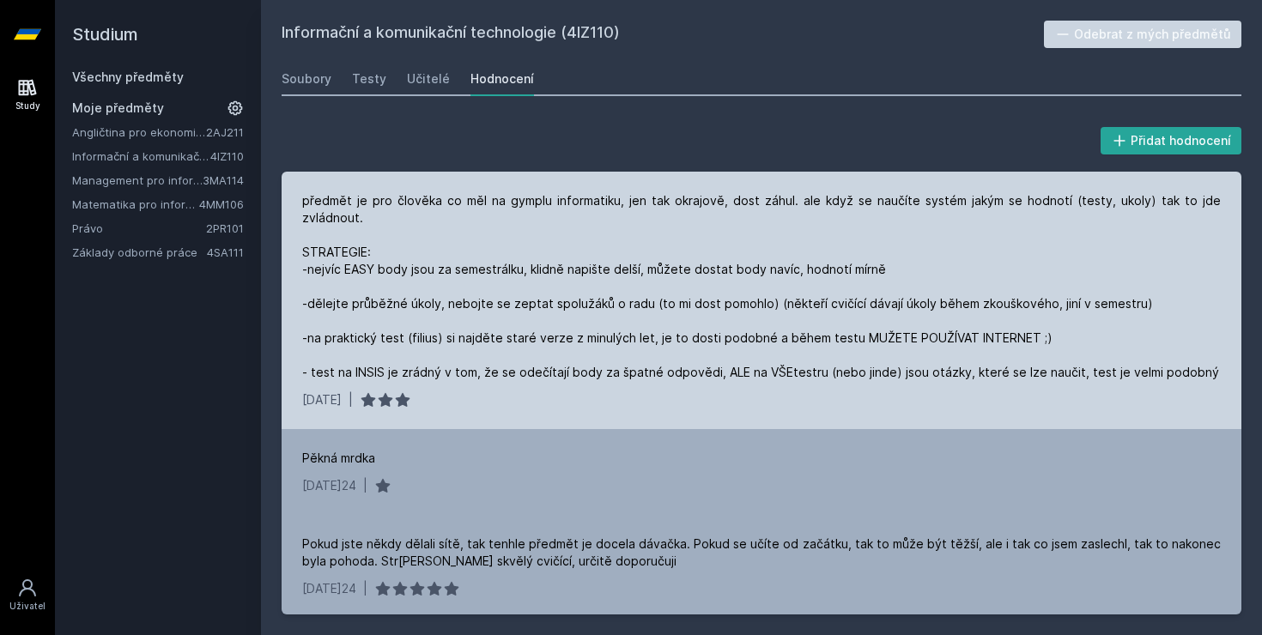
scroll to position [10, 0]
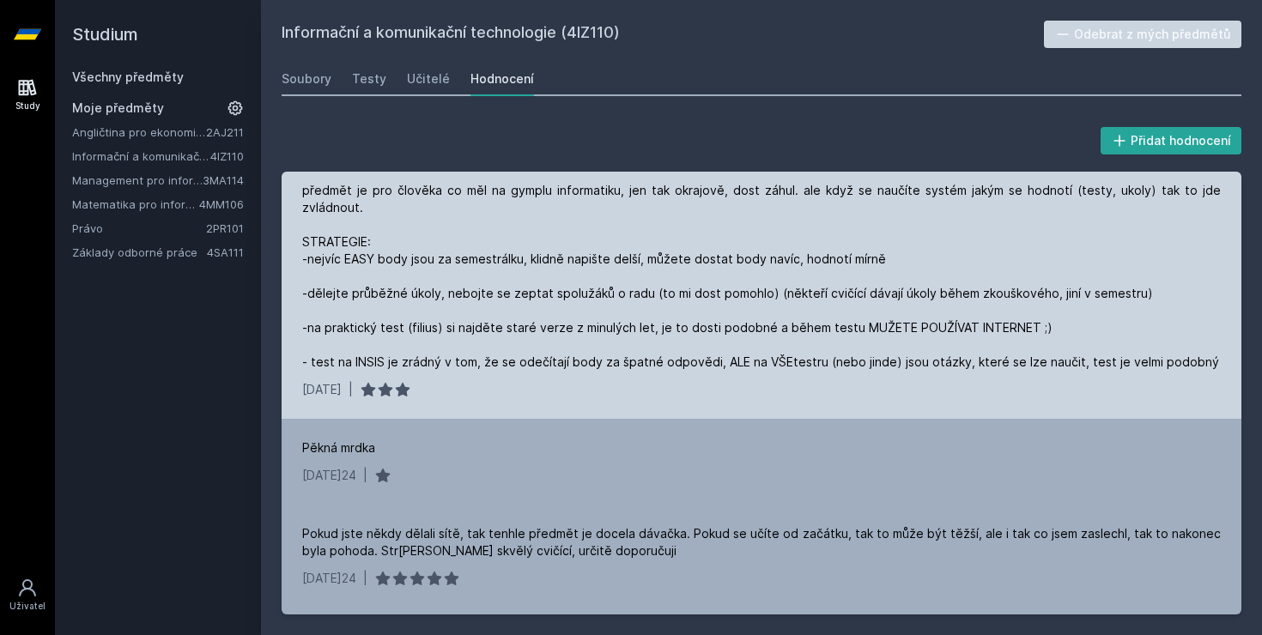
click at [619, 291] on div "předmět je pro člověka co měl na gymplu informatiku, jen tak okrajově, dost záh…" at bounding box center [761, 276] width 919 height 189
click at [621, 317] on div "předmět je pro člověka co měl na gymplu informatiku, jen tak okrajově, dost záh…" at bounding box center [761, 276] width 919 height 189
click at [604, 381] on div "[DATE] |" at bounding box center [761, 389] width 919 height 17
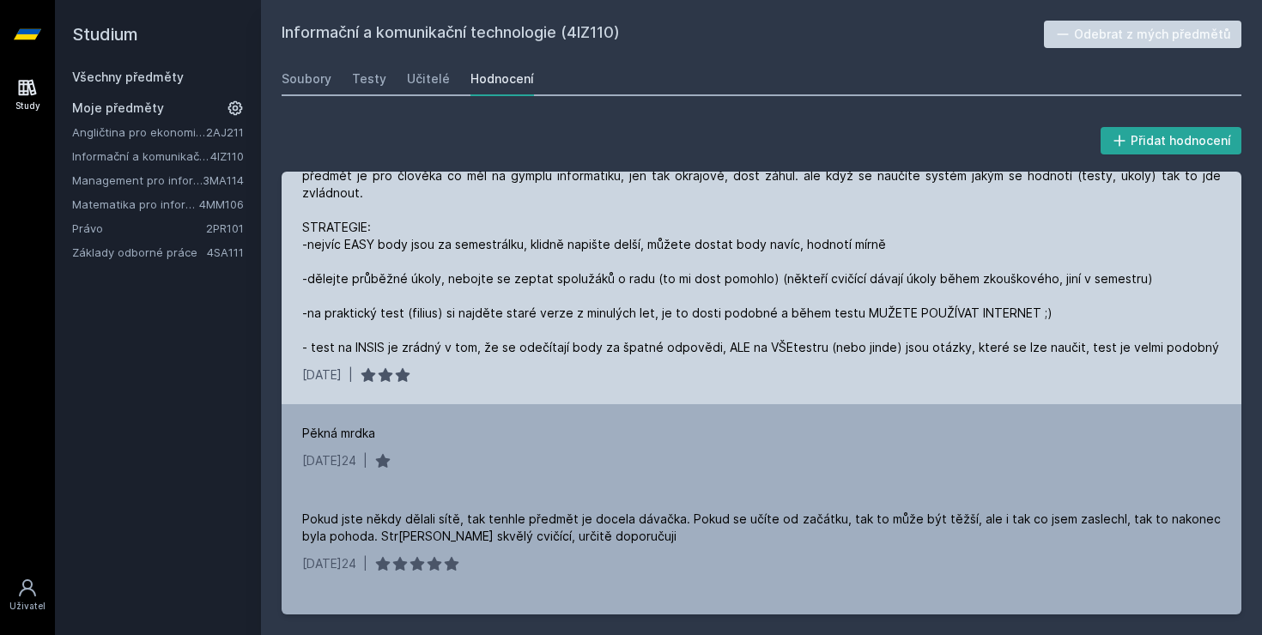
click at [604, 367] on div "předmět je pro člověka co měl na gymplu informatiku, jen tak okrajově, dost záh…" at bounding box center [762, 276] width 960 height 258
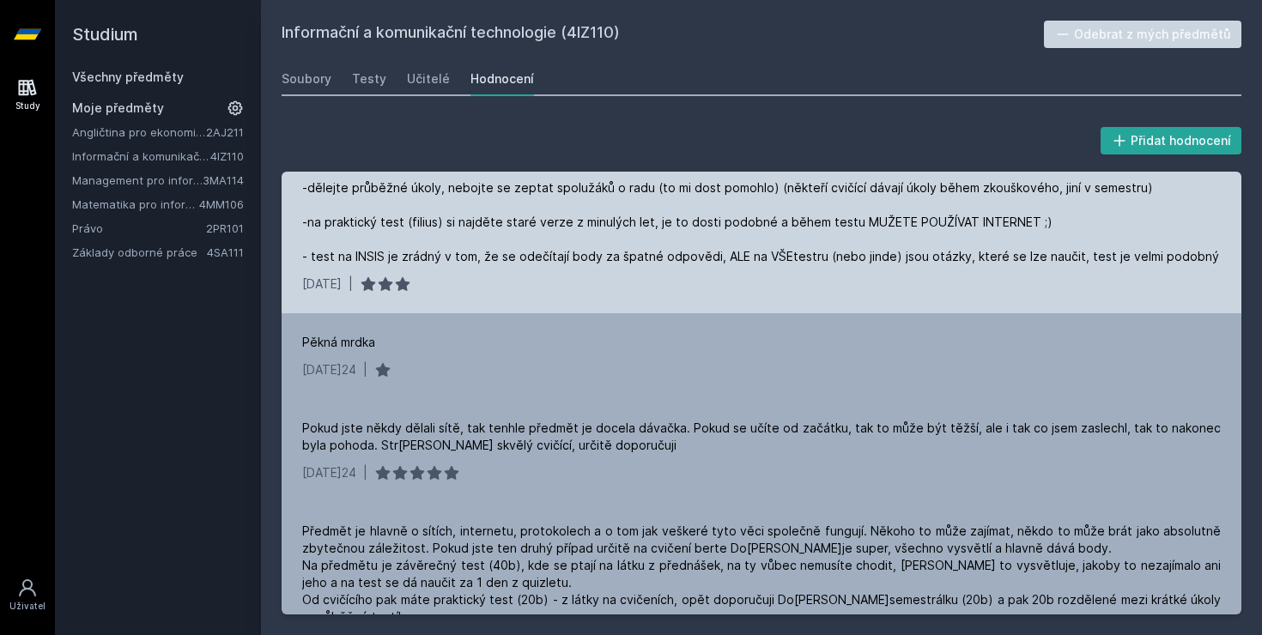
scroll to position [117, 0]
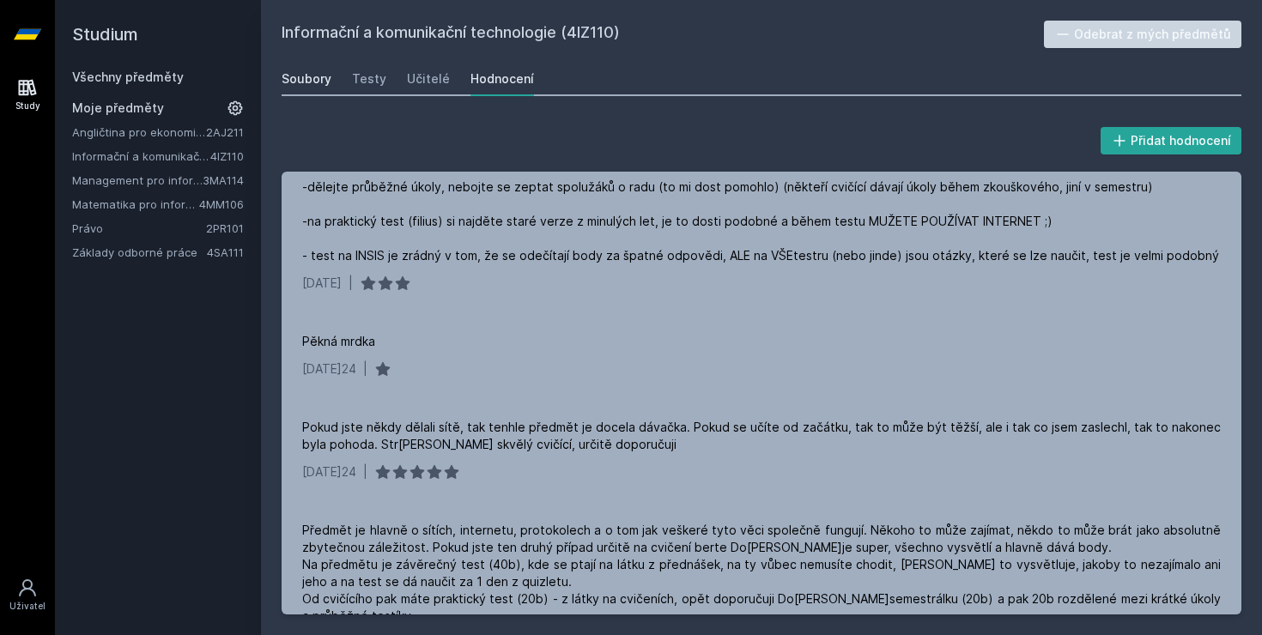
click at [297, 75] on div "Soubory" at bounding box center [307, 78] width 50 height 17
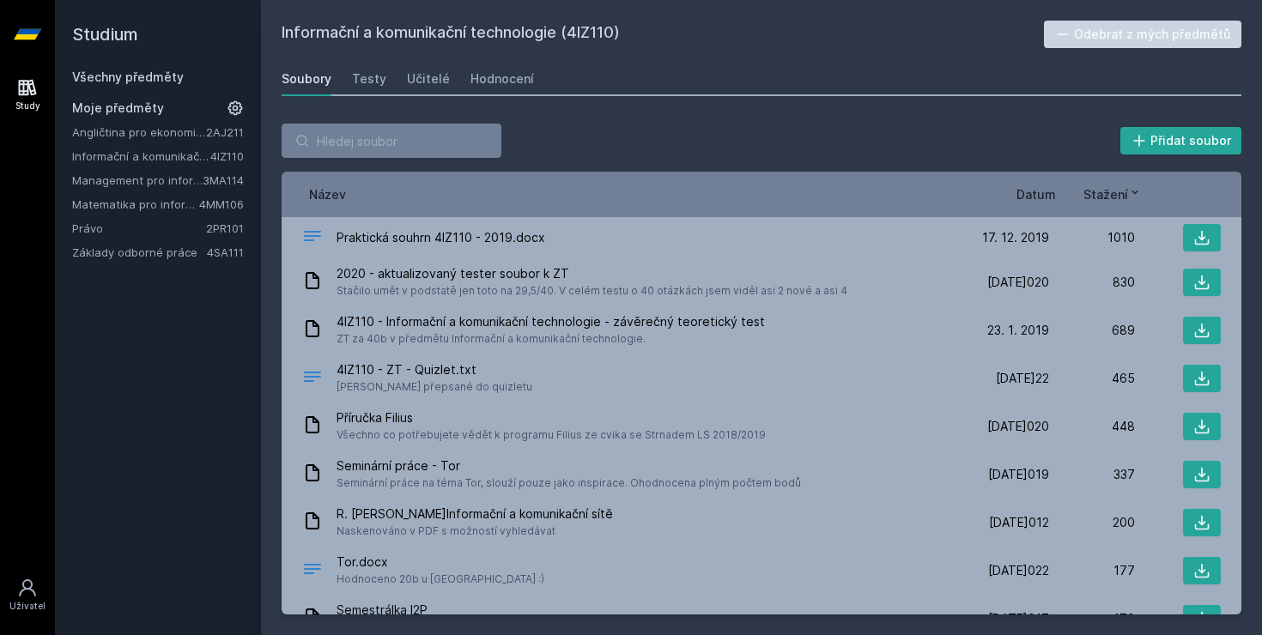
click at [114, 210] on link "Matematika pro informatiky" at bounding box center [135, 204] width 127 height 17
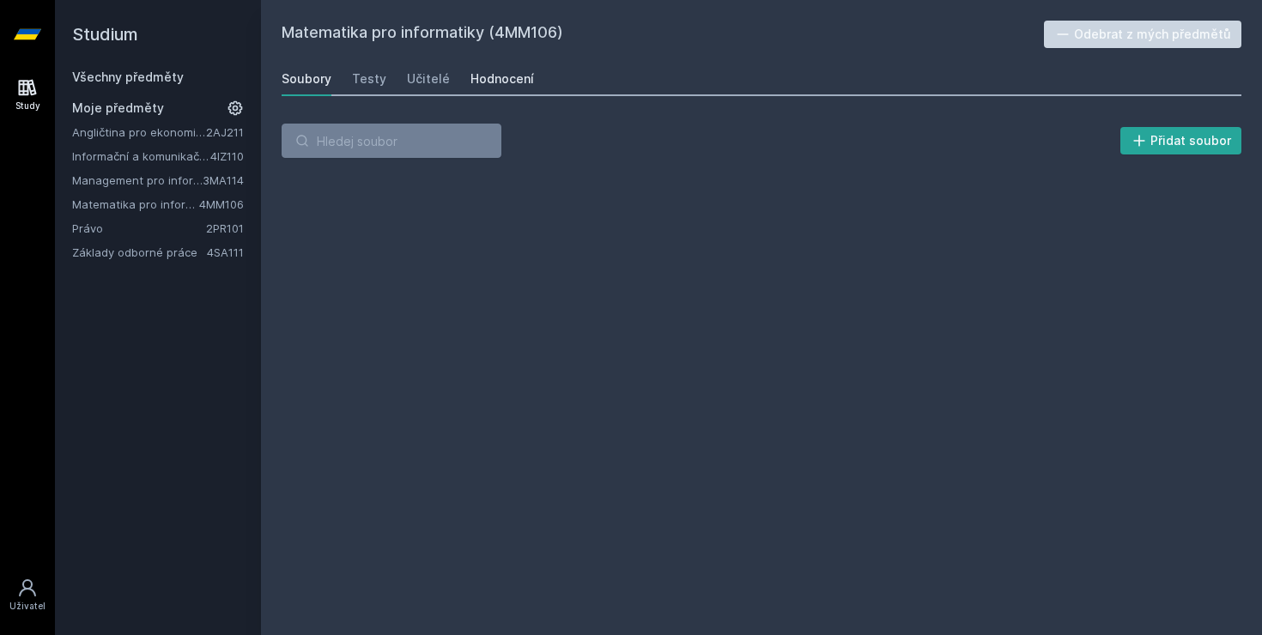
click at [496, 64] on link "Hodnocení" at bounding box center [502, 79] width 64 height 34
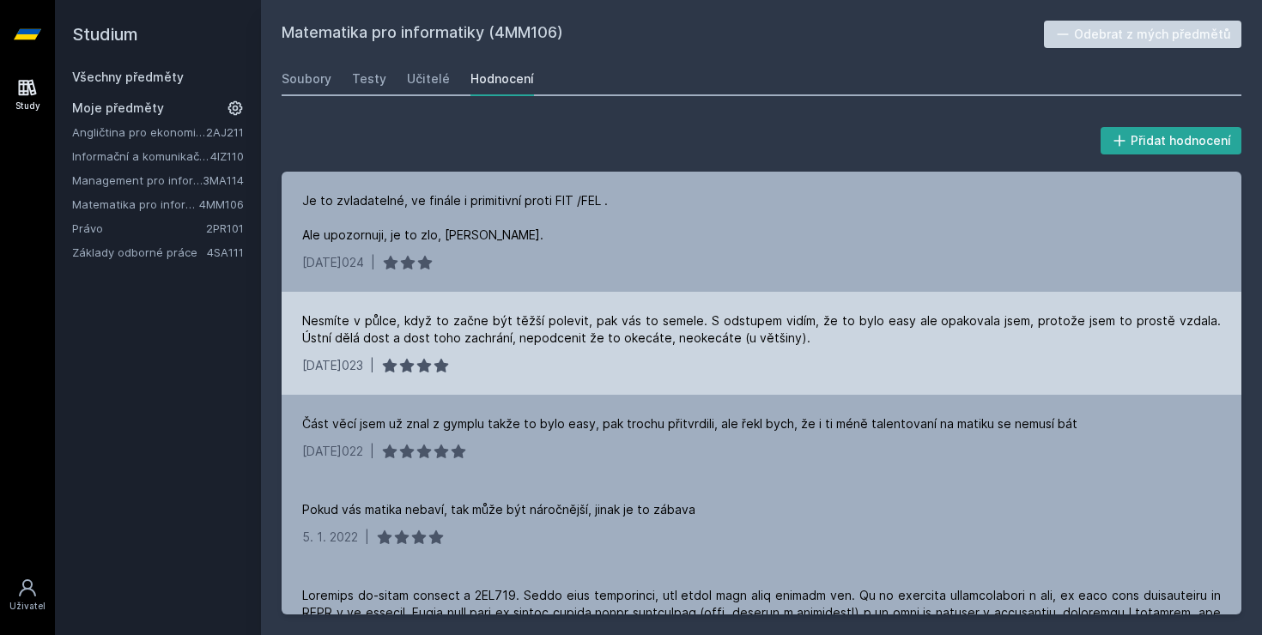
click at [724, 354] on div "Nesmíte v půlce, když to začne být těžší polevit, pak vás to semele. S odstupem…" at bounding box center [762, 343] width 960 height 103
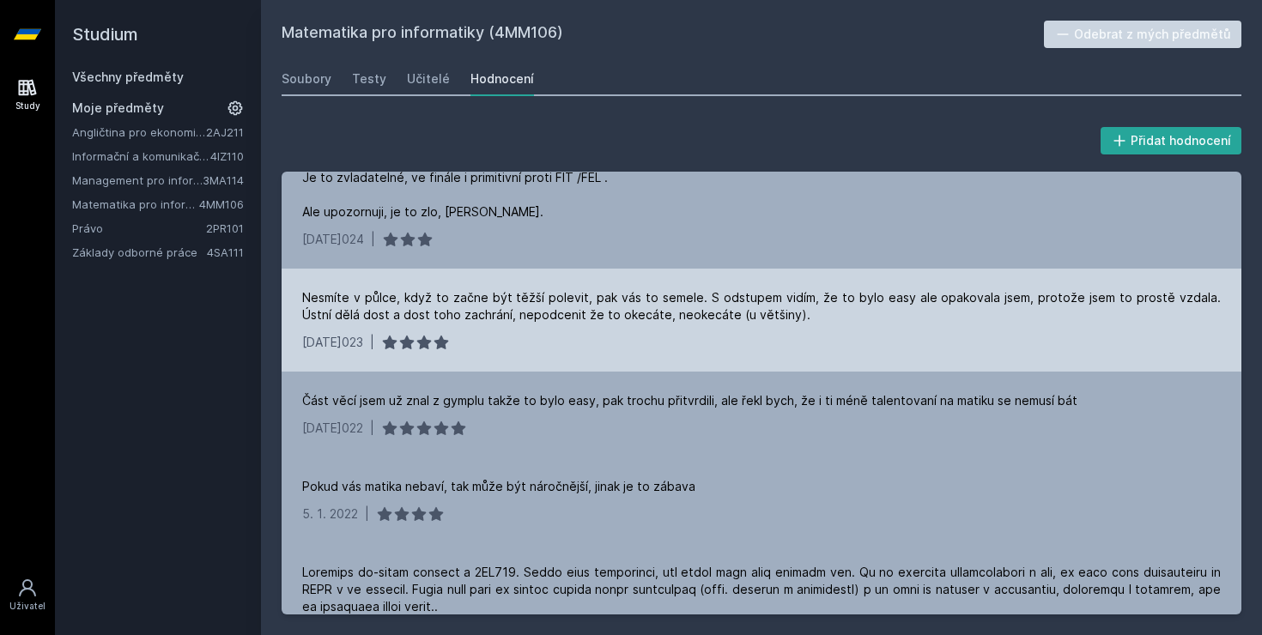
scroll to position [24, 0]
click at [724, 354] on div "Nesmíte v půlce, když to začne být těžší polevit, pak vás to semele. S odstupem…" at bounding box center [762, 319] width 960 height 103
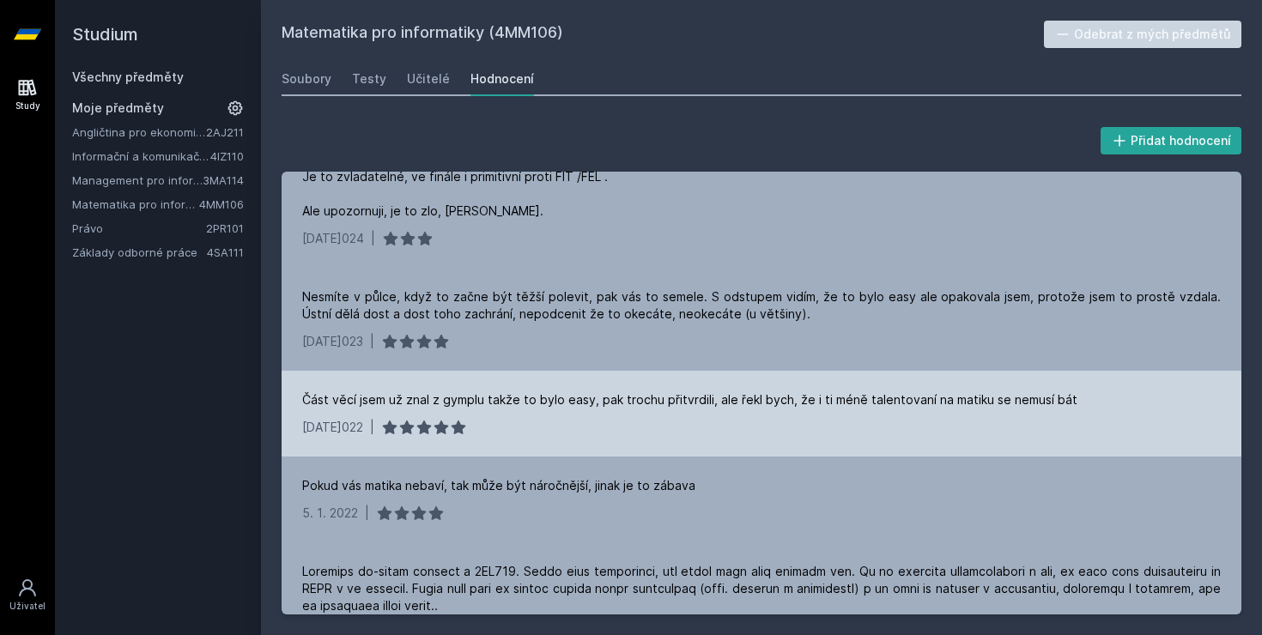
click at [714, 389] on div "Část věcí jsem už znal z gymplu takže to bylo easy, pak trochu přitvrdili, ale …" at bounding box center [762, 414] width 960 height 86
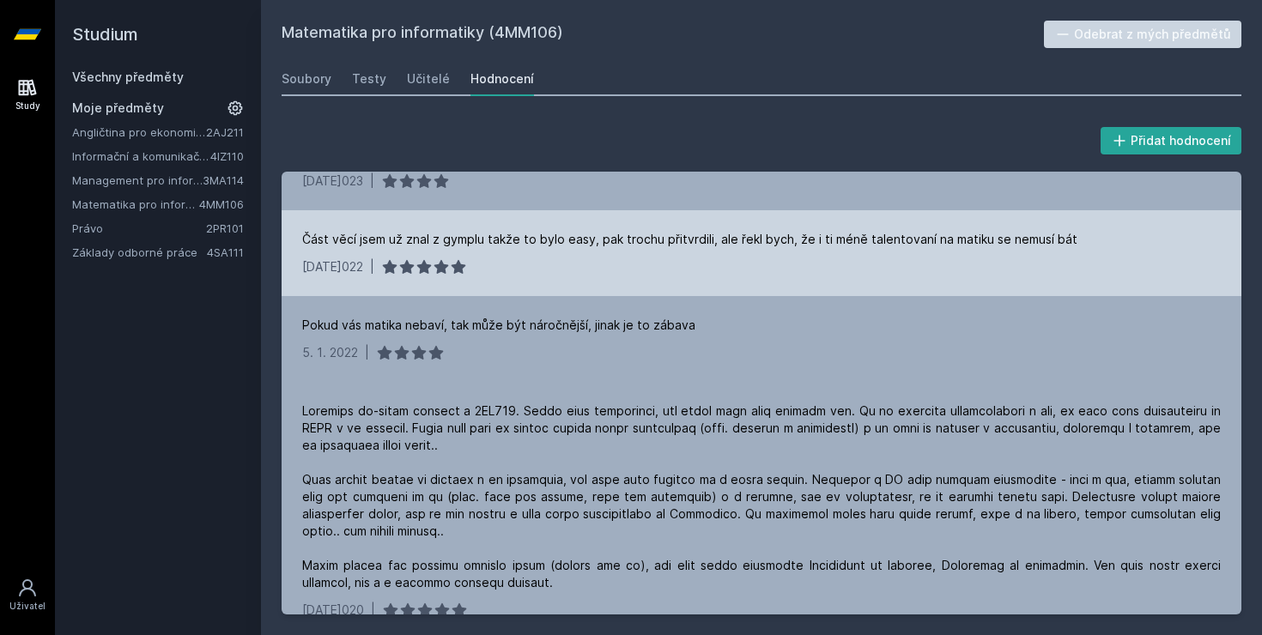
scroll to position [190, 0]
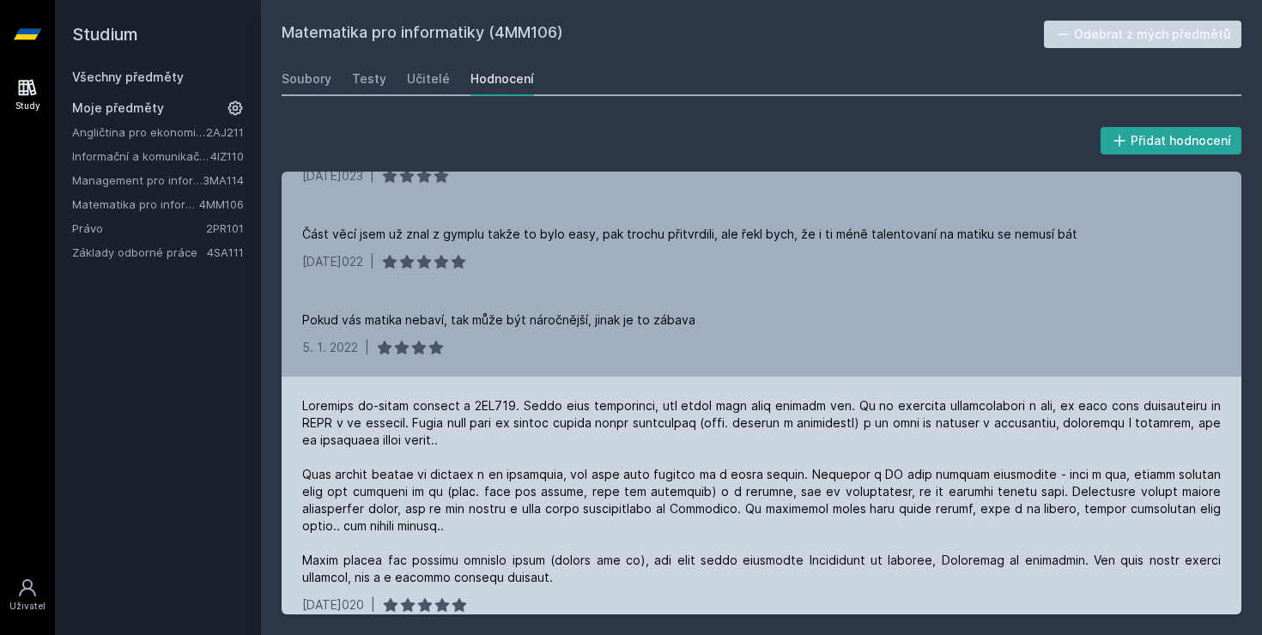
click at [688, 442] on div at bounding box center [761, 491] width 919 height 189
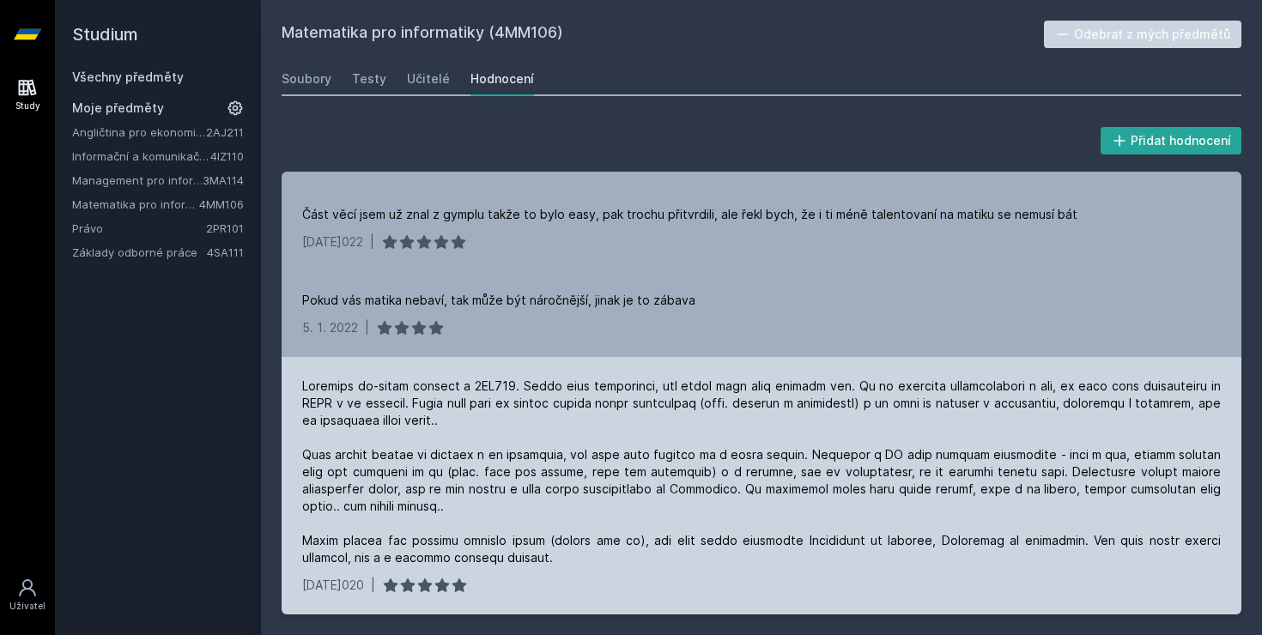
click at [688, 442] on div at bounding box center [761, 472] width 919 height 189
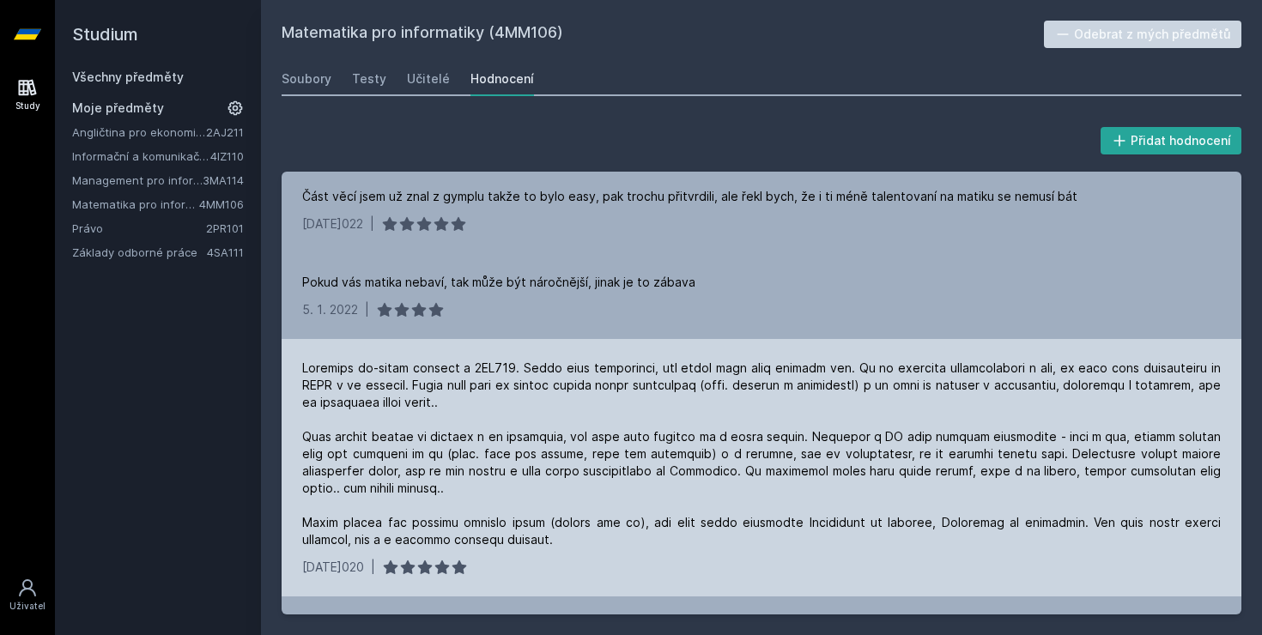
scroll to position [236, 0]
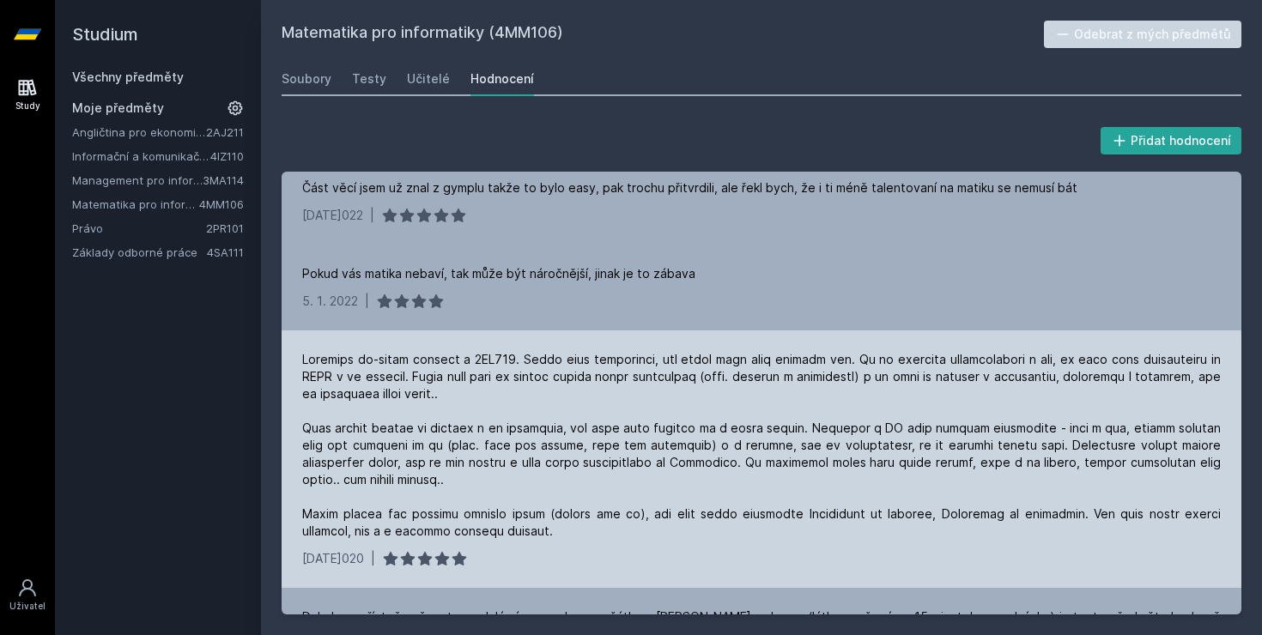
click at [623, 495] on div at bounding box center [761, 445] width 919 height 189
click at [603, 514] on div at bounding box center [761, 445] width 919 height 189
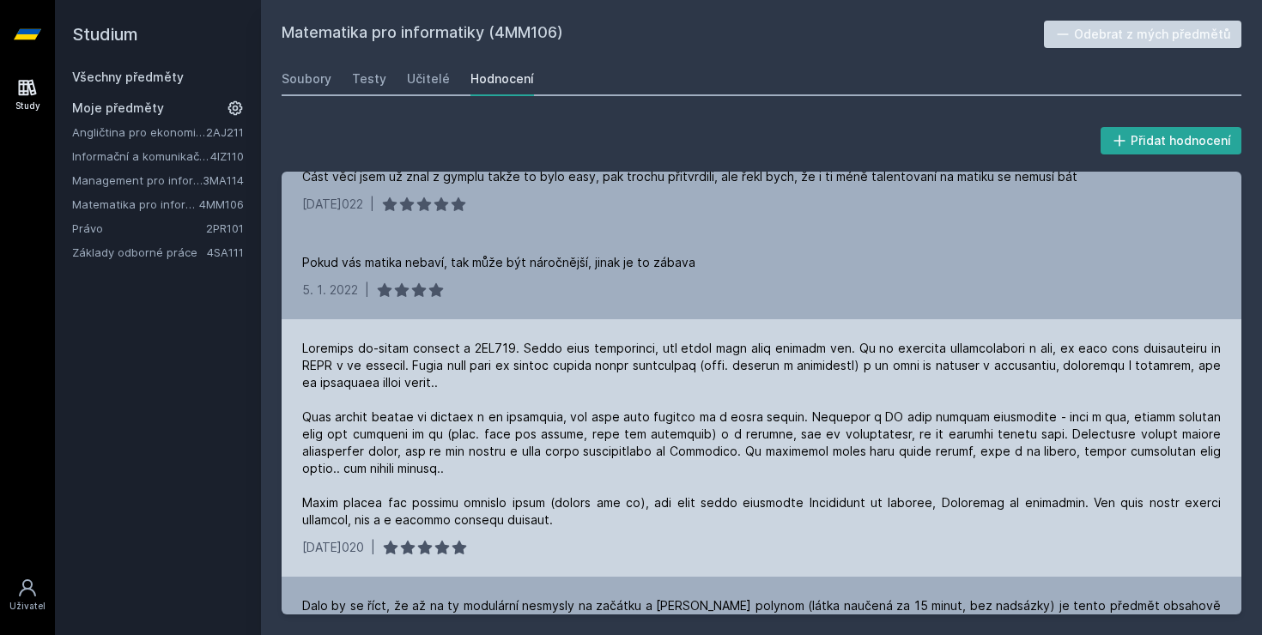
click at [603, 514] on div "[DATE]020 |" at bounding box center [762, 448] width 960 height 258
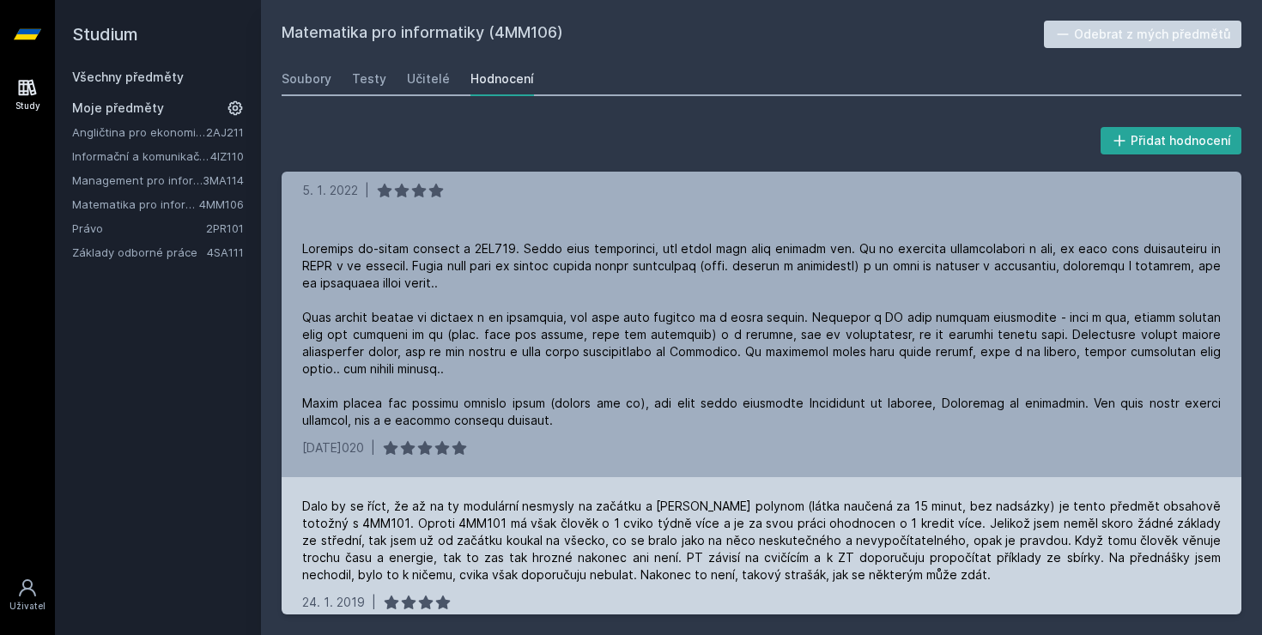
scroll to position [0, 0]
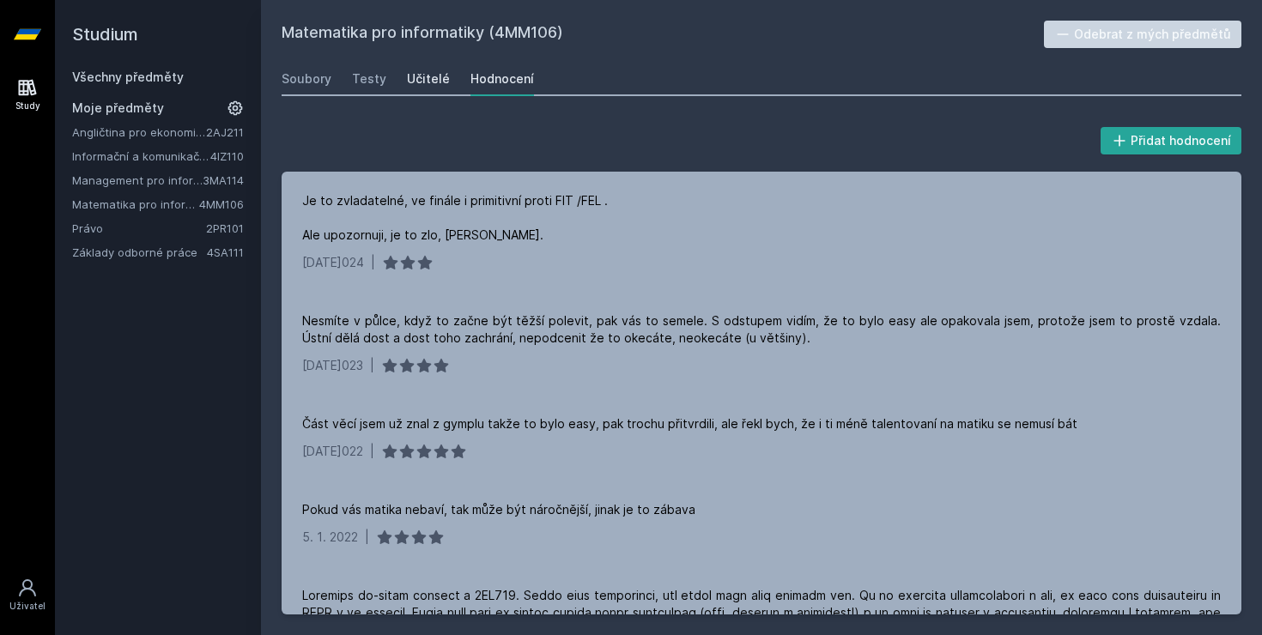
click at [409, 83] on div "Učitelé" at bounding box center [428, 78] width 43 height 17
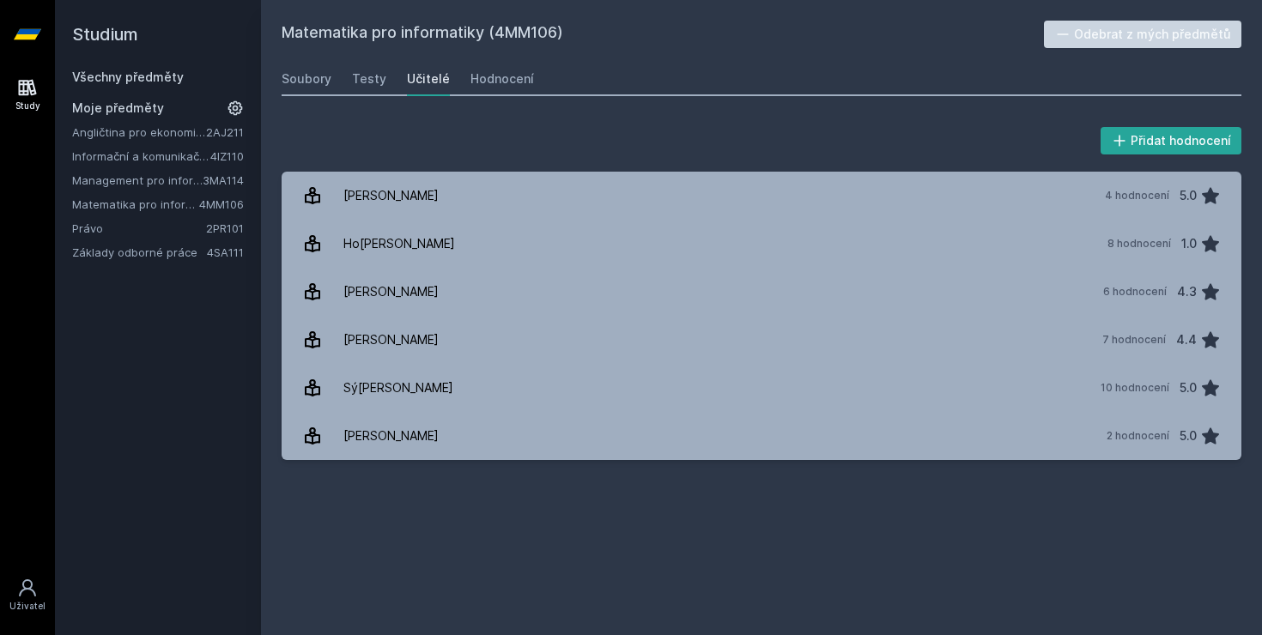
click at [336, 81] on div "Soubory Testy Učitelé Hodnocení" at bounding box center [762, 79] width 960 height 34
click at [352, 81] on div "Testy" at bounding box center [369, 78] width 34 height 17
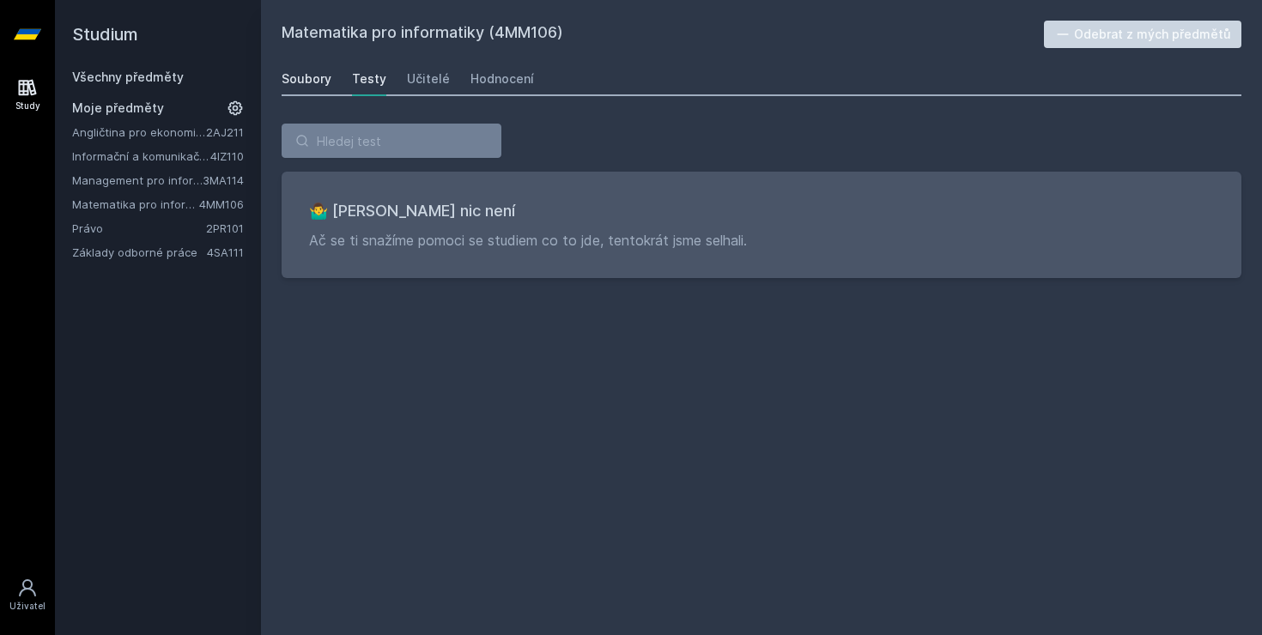
click at [308, 83] on div "Soubory" at bounding box center [307, 78] width 50 height 17
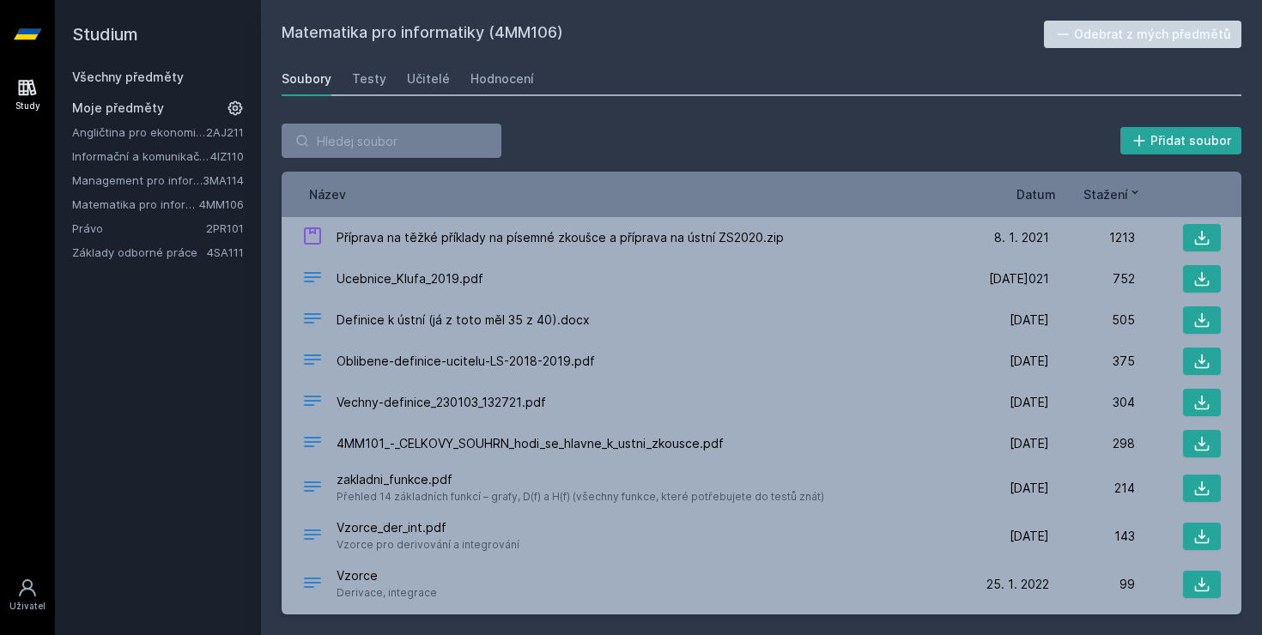
click at [135, 74] on link "Všechny předměty" at bounding box center [128, 77] width 112 height 15
